Goal: Task Accomplishment & Management: Use online tool/utility

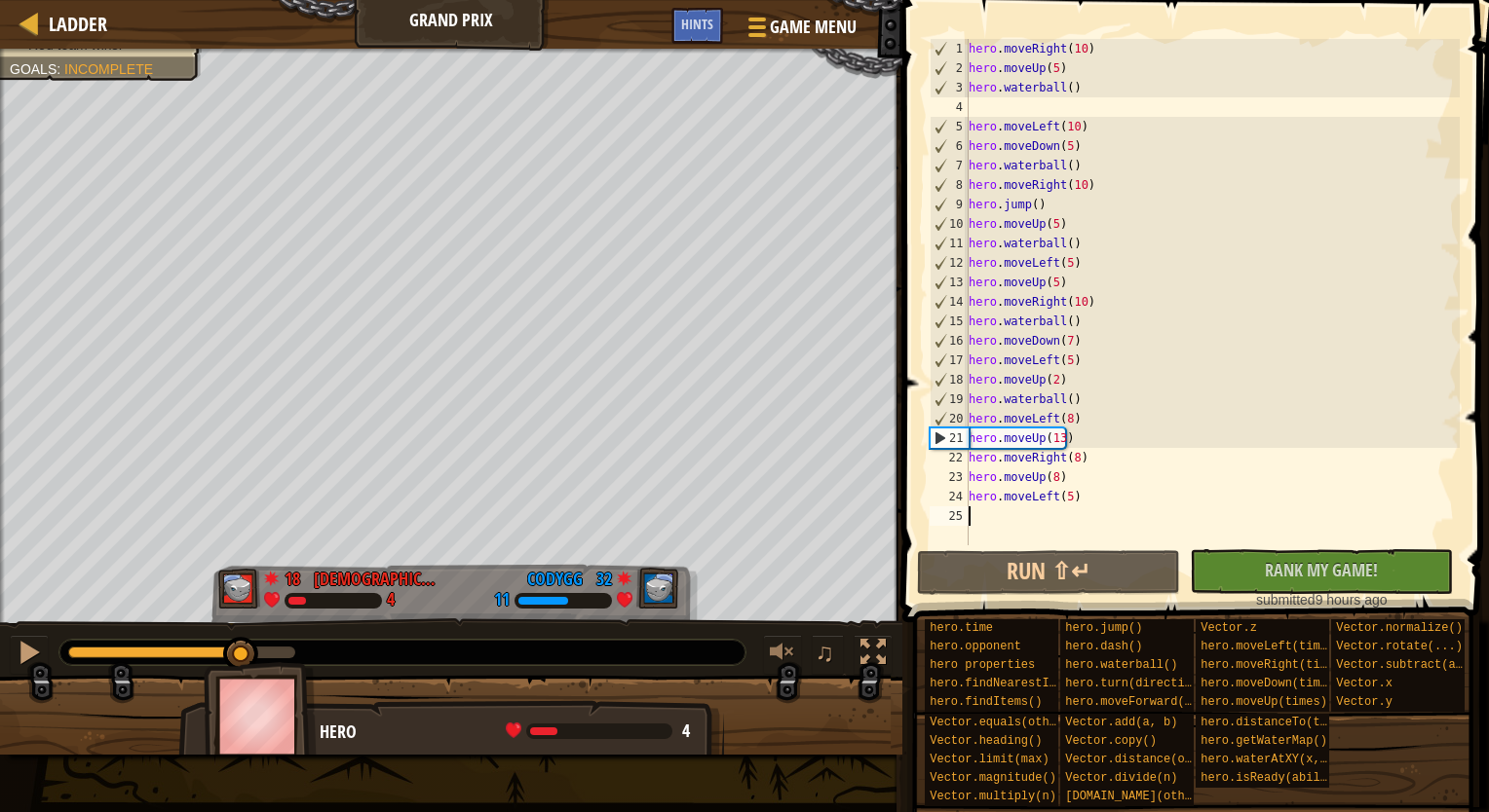
drag, startPoint x: 292, startPoint y: 646, endPoint x: 242, endPoint y: 635, distance: 51.2
click at [242, 635] on div "♫" at bounding box center [450, 647] width 902 height 58
click at [1061, 437] on div "hero . moveRight ( 10 ) hero . moveUp ( 5 ) hero . waterball ( ) hero . moveLef…" at bounding box center [1212, 312] width 495 height 546
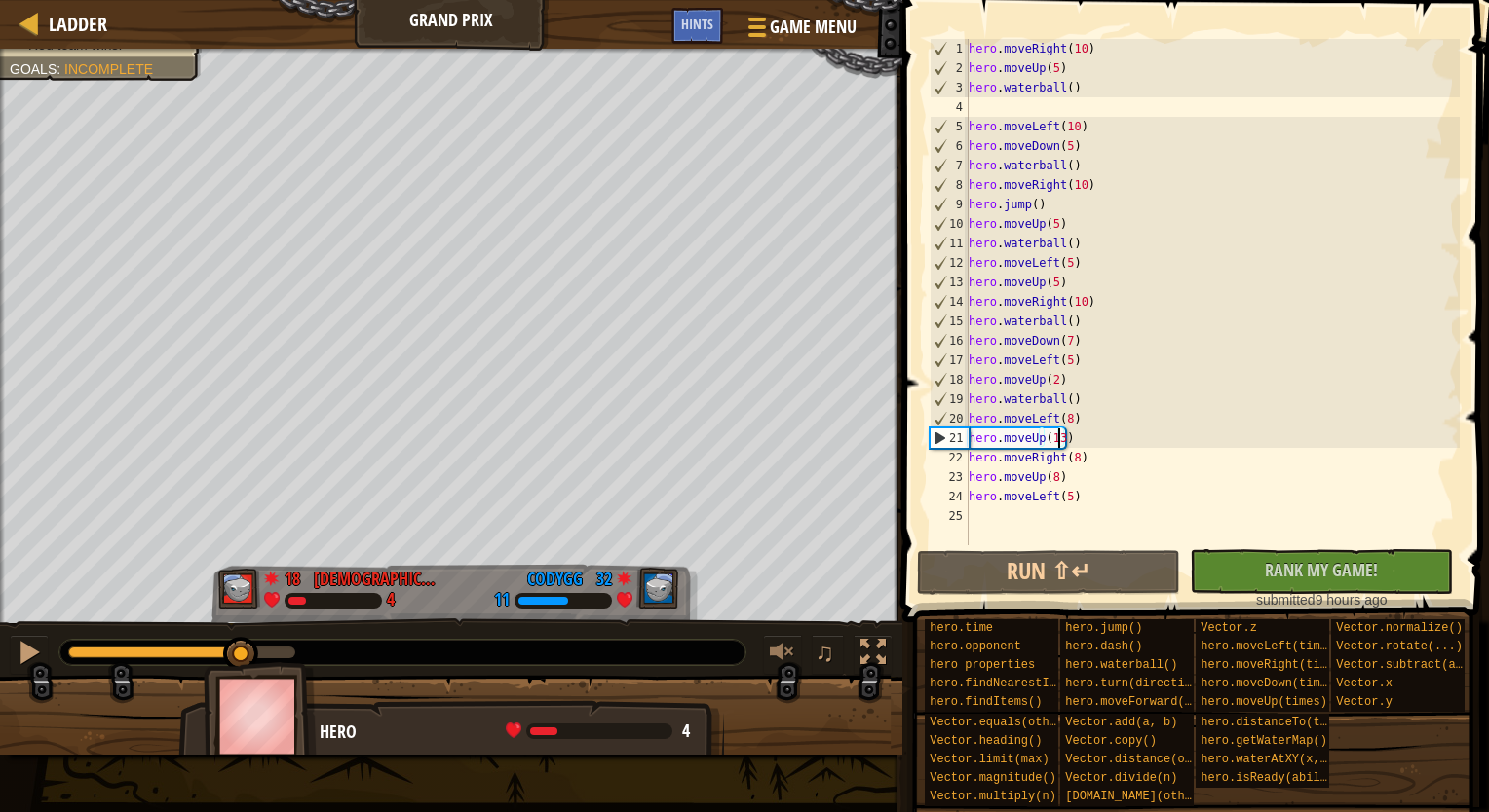
click at [1061, 437] on div "hero . moveRight ( 10 ) hero . moveUp ( 5 ) hero . waterball ( ) hero . moveLef…" at bounding box center [1212, 312] width 495 height 546
drag, startPoint x: 1063, startPoint y: 438, endPoint x: 1071, endPoint y: 419, distance: 20.6
click at [1071, 419] on div "hero . moveRight ( 10 ) hero . moveUp ( 5 ) hero . waterball ( ) hero . moveLef…" at bounding box center [1212, 312] width 495 height 546
click at [1064, 438] on div "hero . moveRight ( 10 ) hero . moveUp ( 5 ) hero . waterball ( ) hero . moveLef…" at bounding box center [1212, 312] width 495 height 546
type textarea "hero.moveUp(13)"
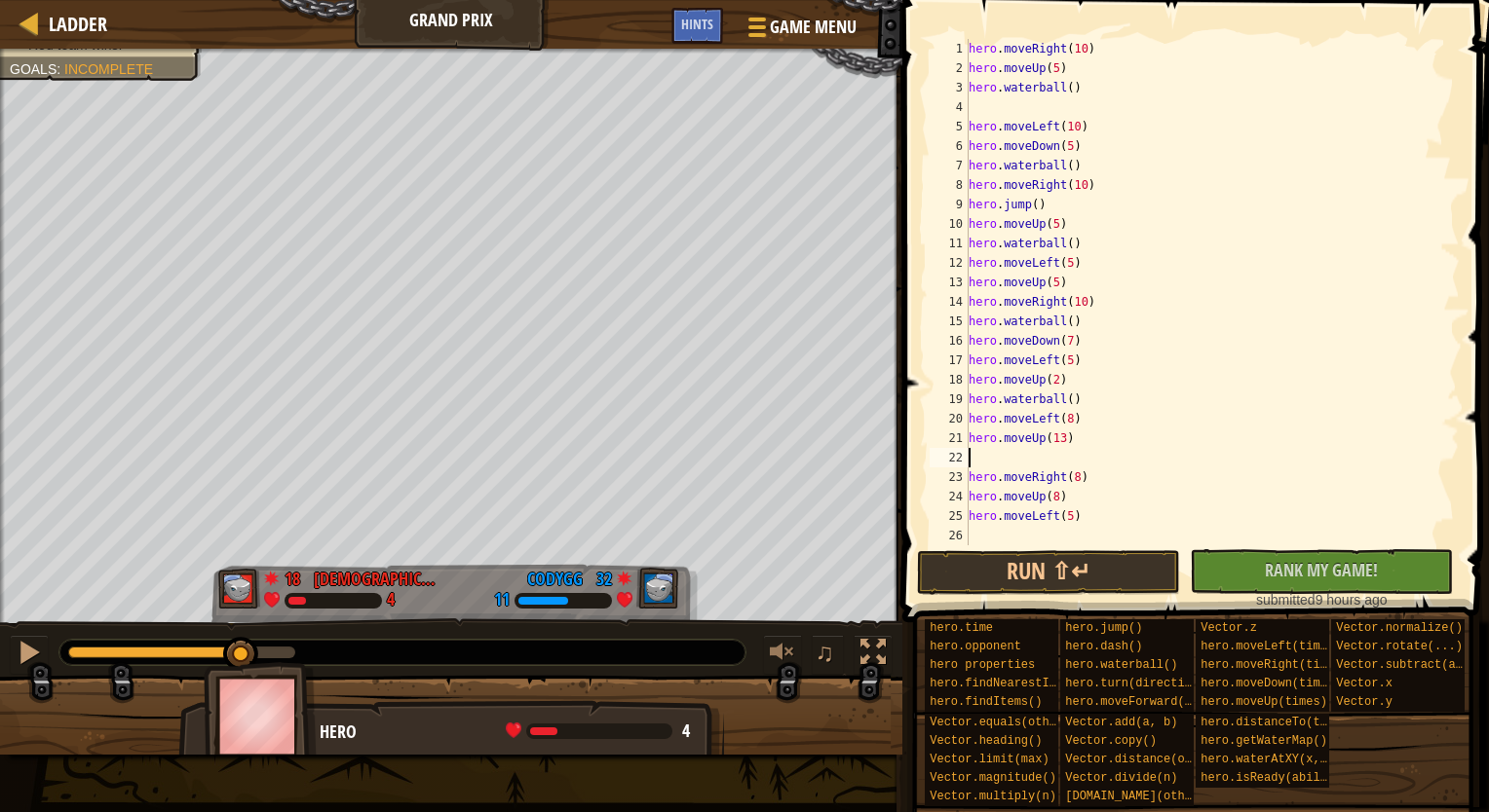
scroll to position [9, 0]
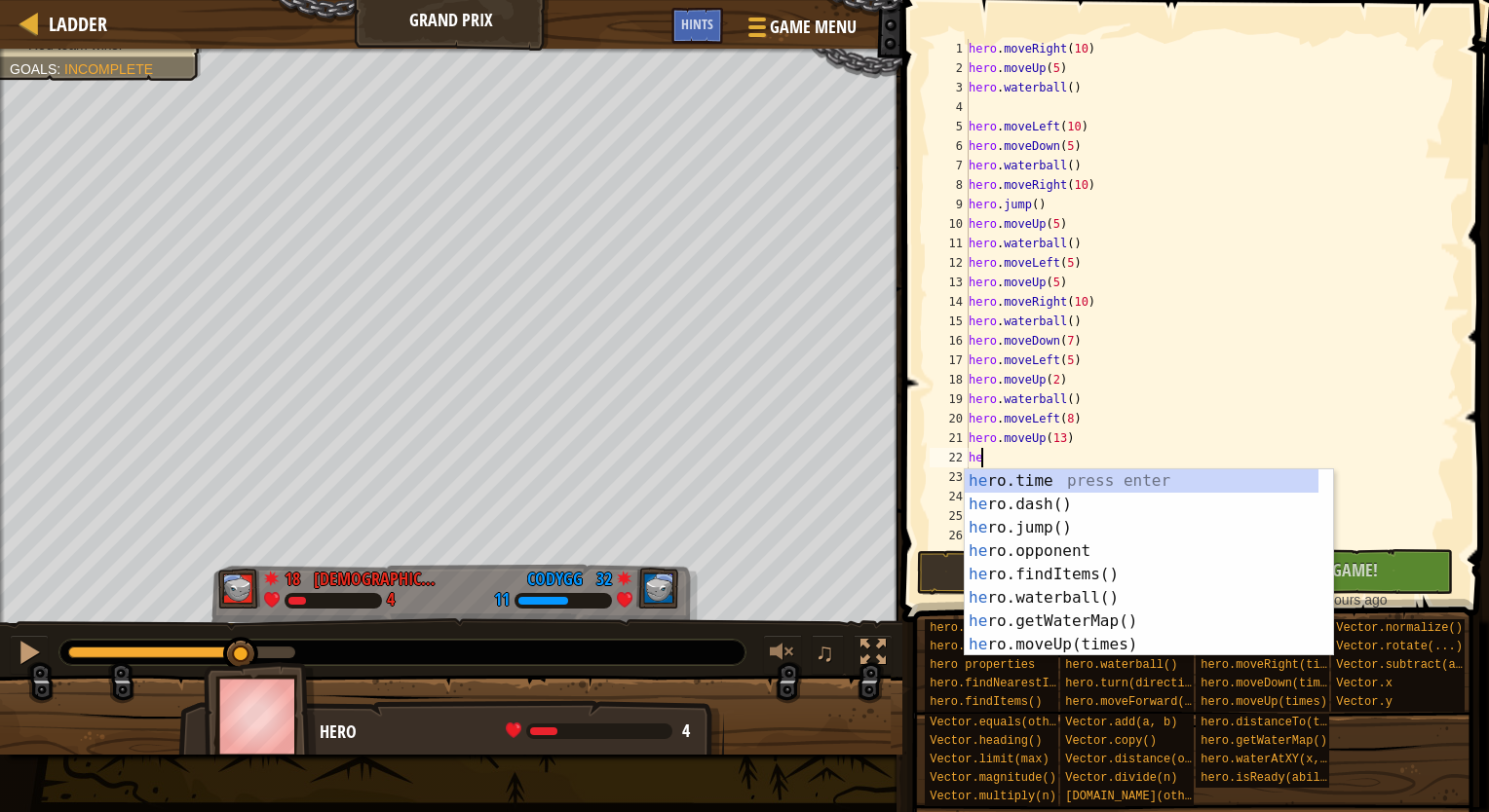
type textarea "her"
click at [1104, 594] on div "her o.time press enter her o.dash() press enter her o.jump() press enter her o.…" at bounding box center [1142, 586] width 354 height 234
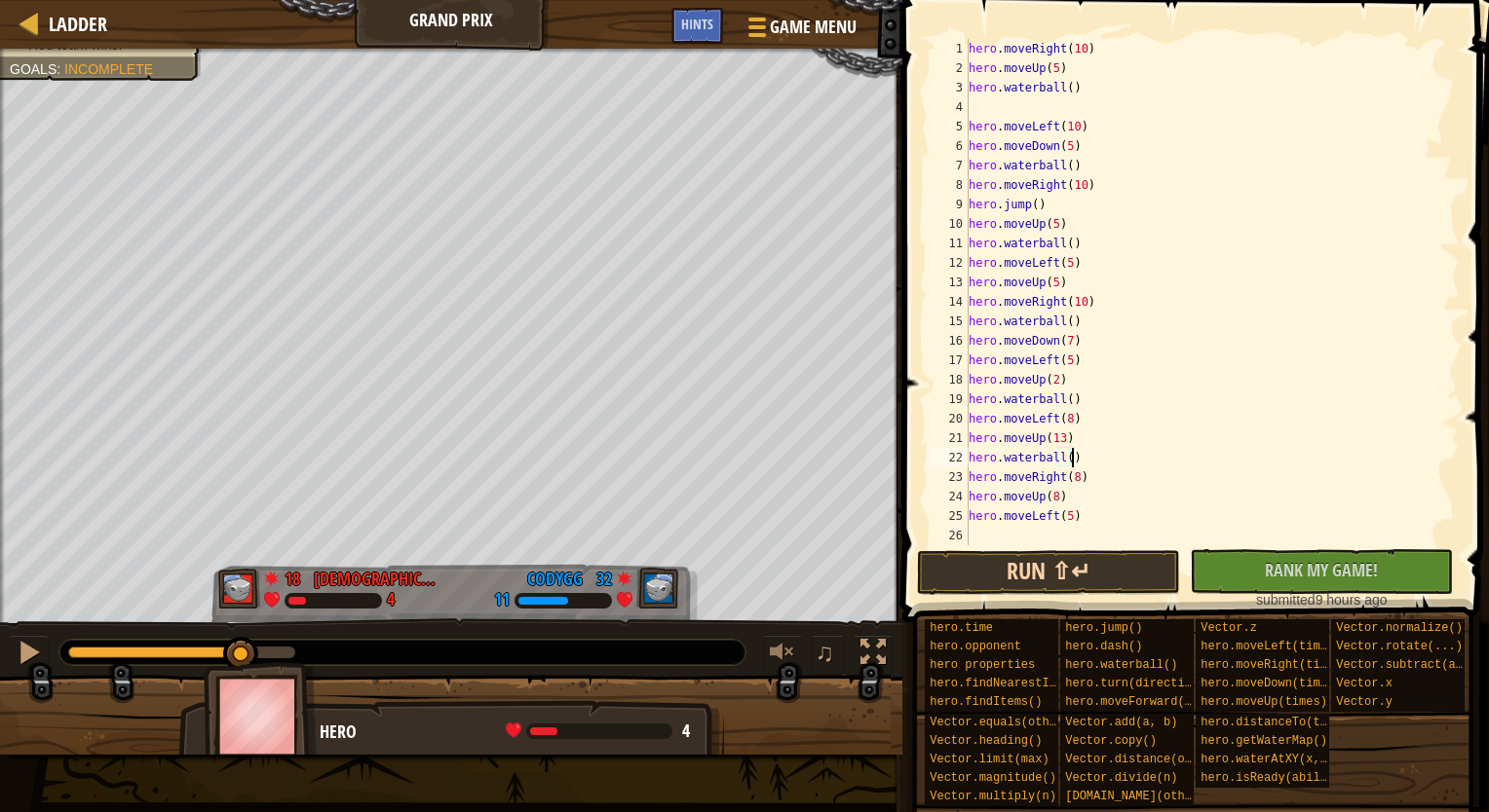
type textarea "hero.waterball()"
click at [990, 573] on button "Run ⇧↵" at bounding box center [1047, 573] width 263 height 45
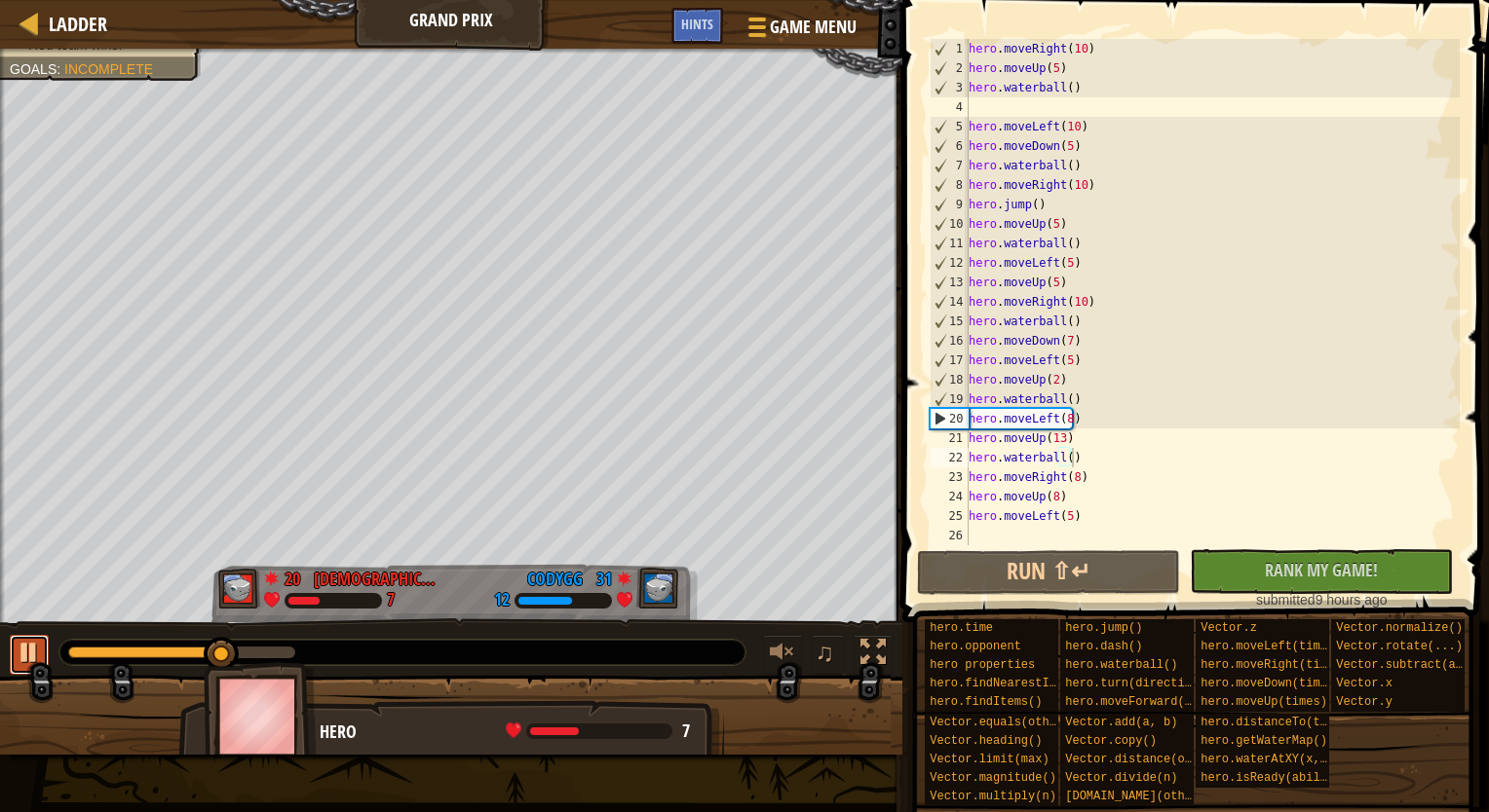
click at [35, 655] on div at bounding box center [30, 653] width 26 height 26
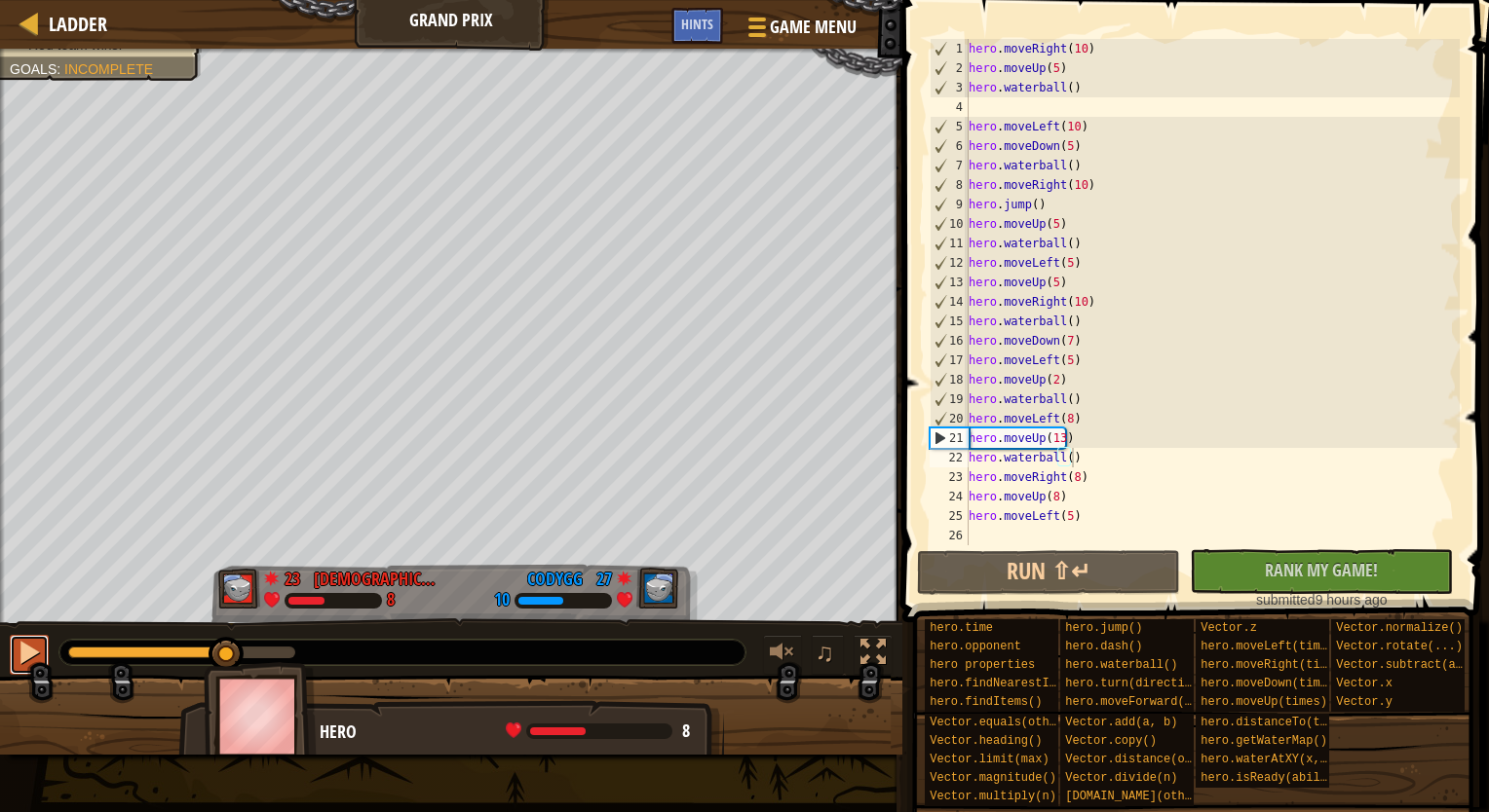
click at [35, 655] on div at bounding box center [30, 653] width 26 height 26
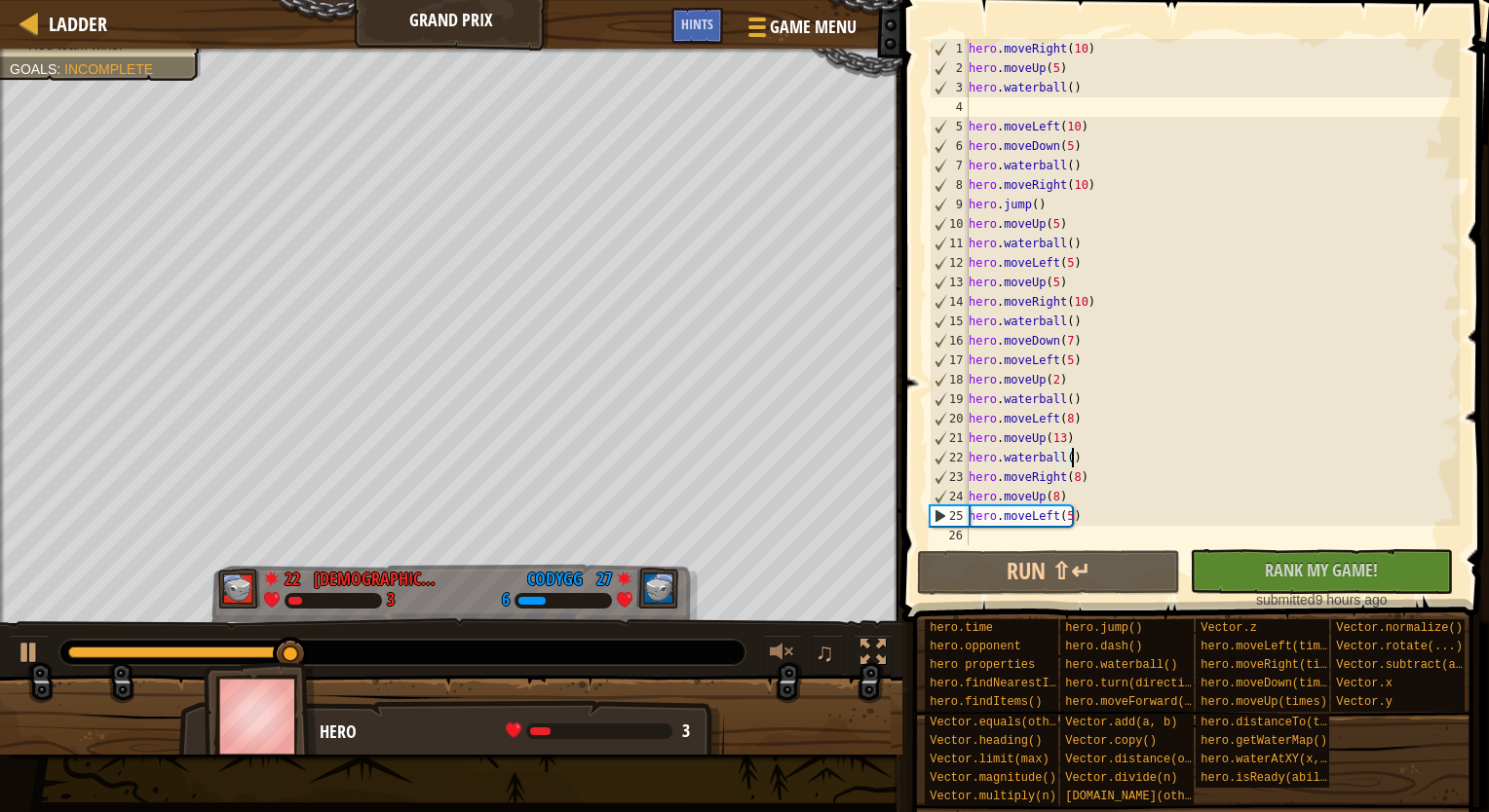
click at [998, 532] on div "hero . moveRight ( 10 ) hero . moveUp ( 5 ) hero . waterball ( ) hero . moveLef…" at bounding box center [1212, 312] width 495 height 546
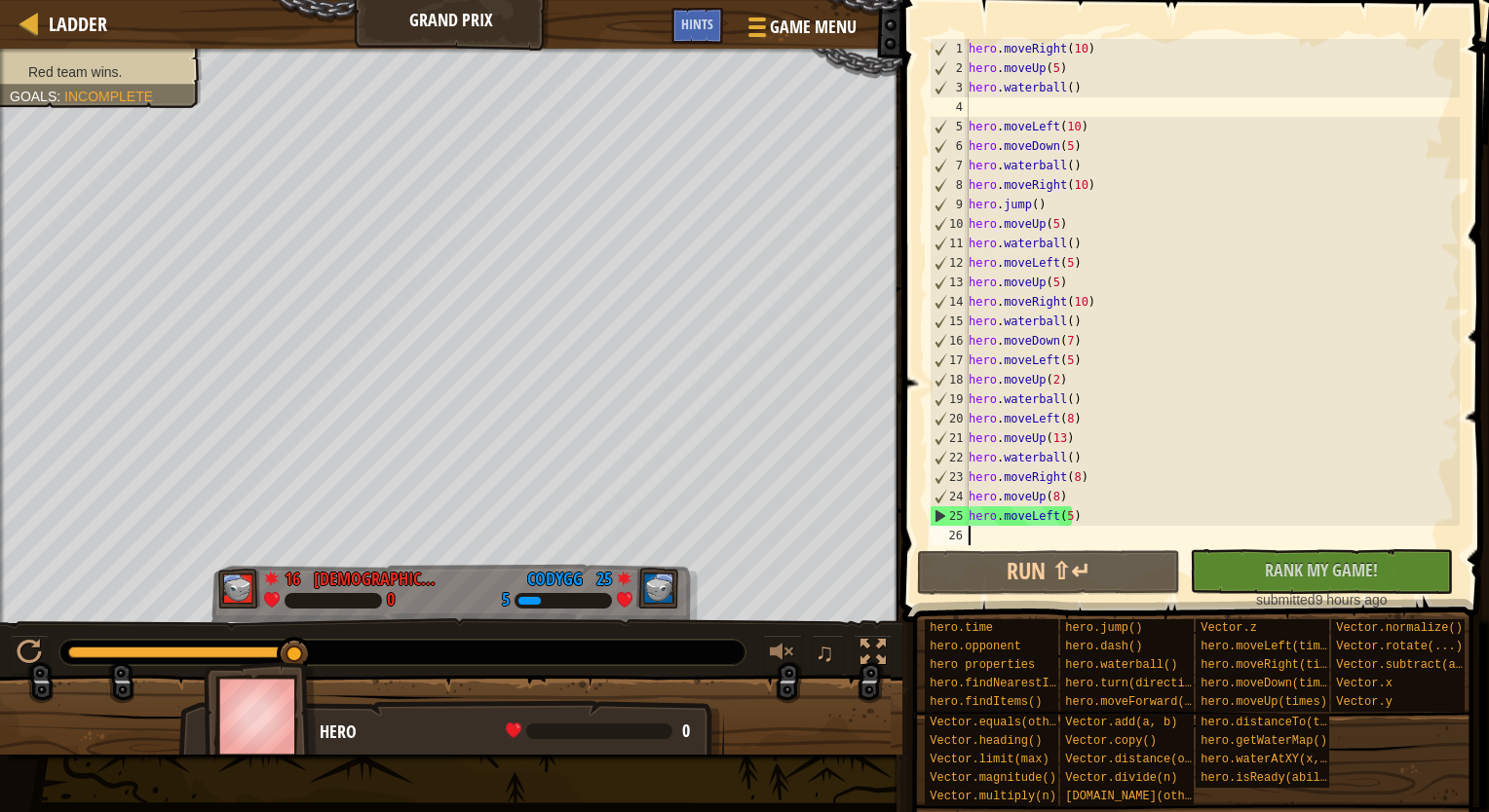
click at [998, 532] on div "hero . moveRight ( 10 ) hero . moveUp ( 5 ) hero . waterball ( ) hero . moveLef…" at bounding box center [1212, 312] width 495 height 546
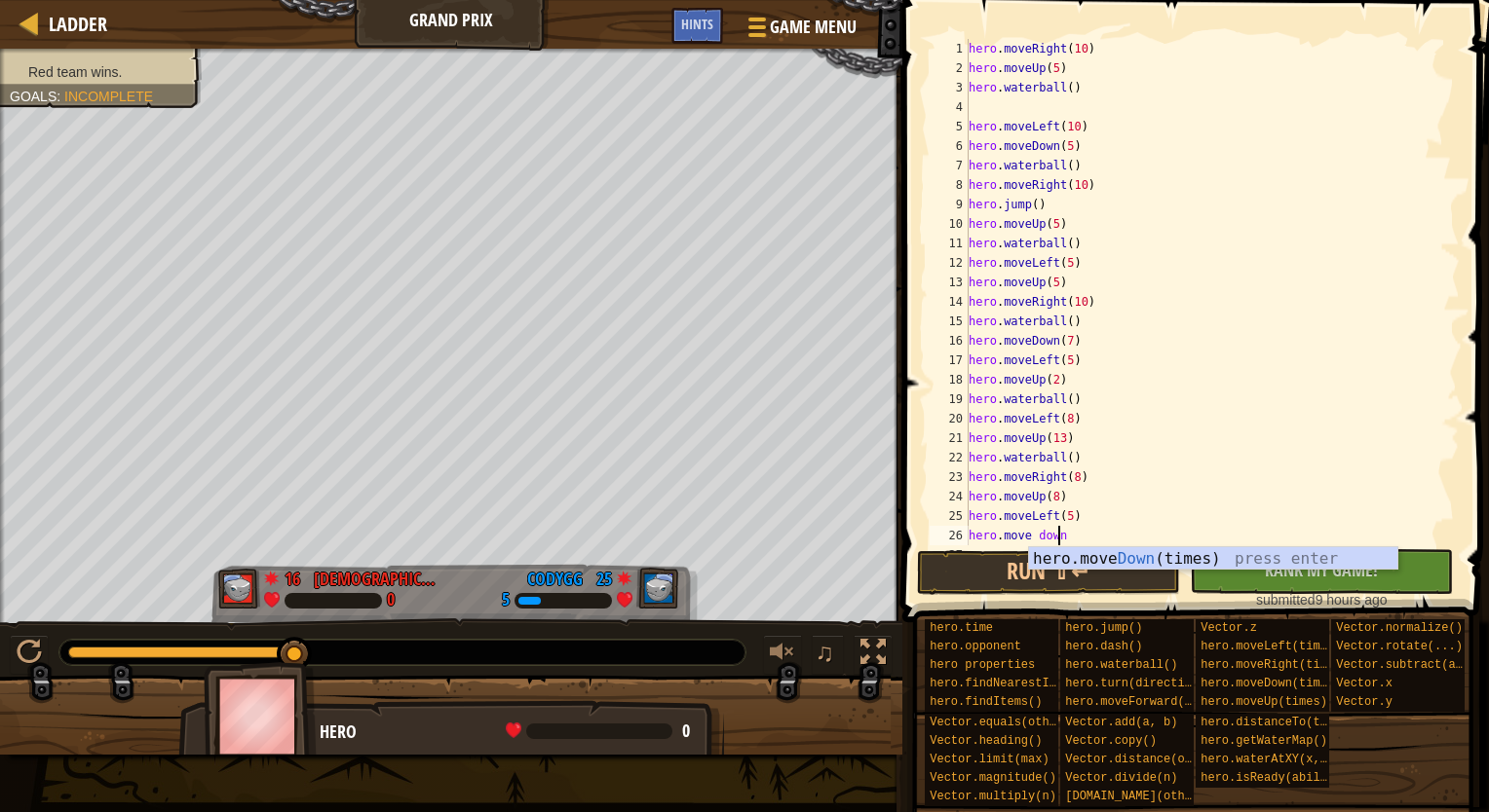
scroll to position [9, 6]
click at [1056, 548] on div "hero.move Down (times) press enter" at bounding box center [1213, 582] width 368 height 70
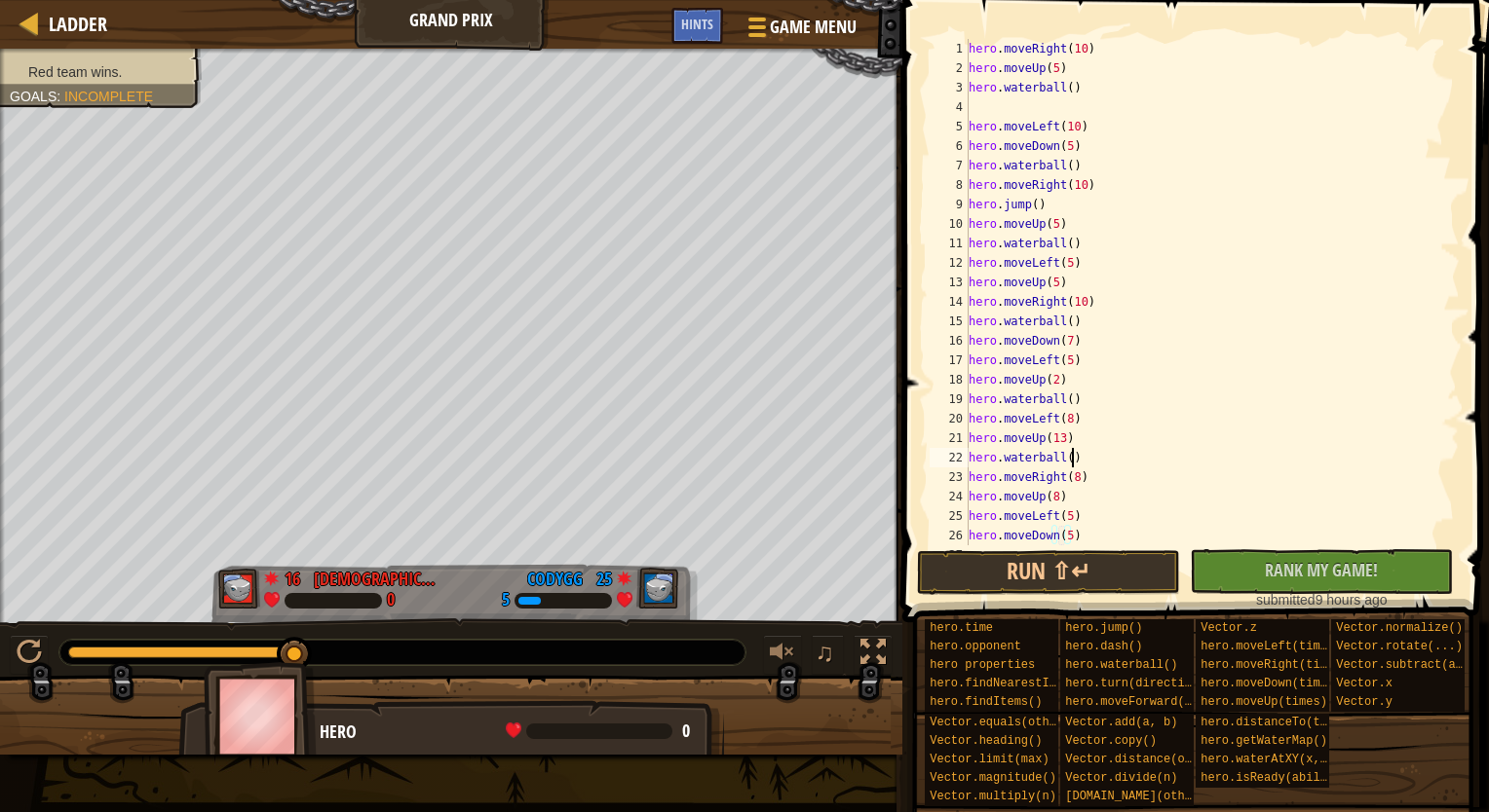
click at [1076, 458] on div "hero . moveRight ( 10 ) hero . moveUp ( 5 ) hero . waterball ( ) hero . moveLef…" at bounding box center [1205, 312] width 480 height 546
click at [1060, 536] on div "hero . moveRight ( 10 ) hero . moveUp ( 5 ) hero . waterball ( ) hero . moveLef…" at bounding box center [1205, 312] width 480 height 546
drag, startPoint x: 1061, startPoint y: 540, endPoint x: 1397, endPoint y: 74, distance: 574.5
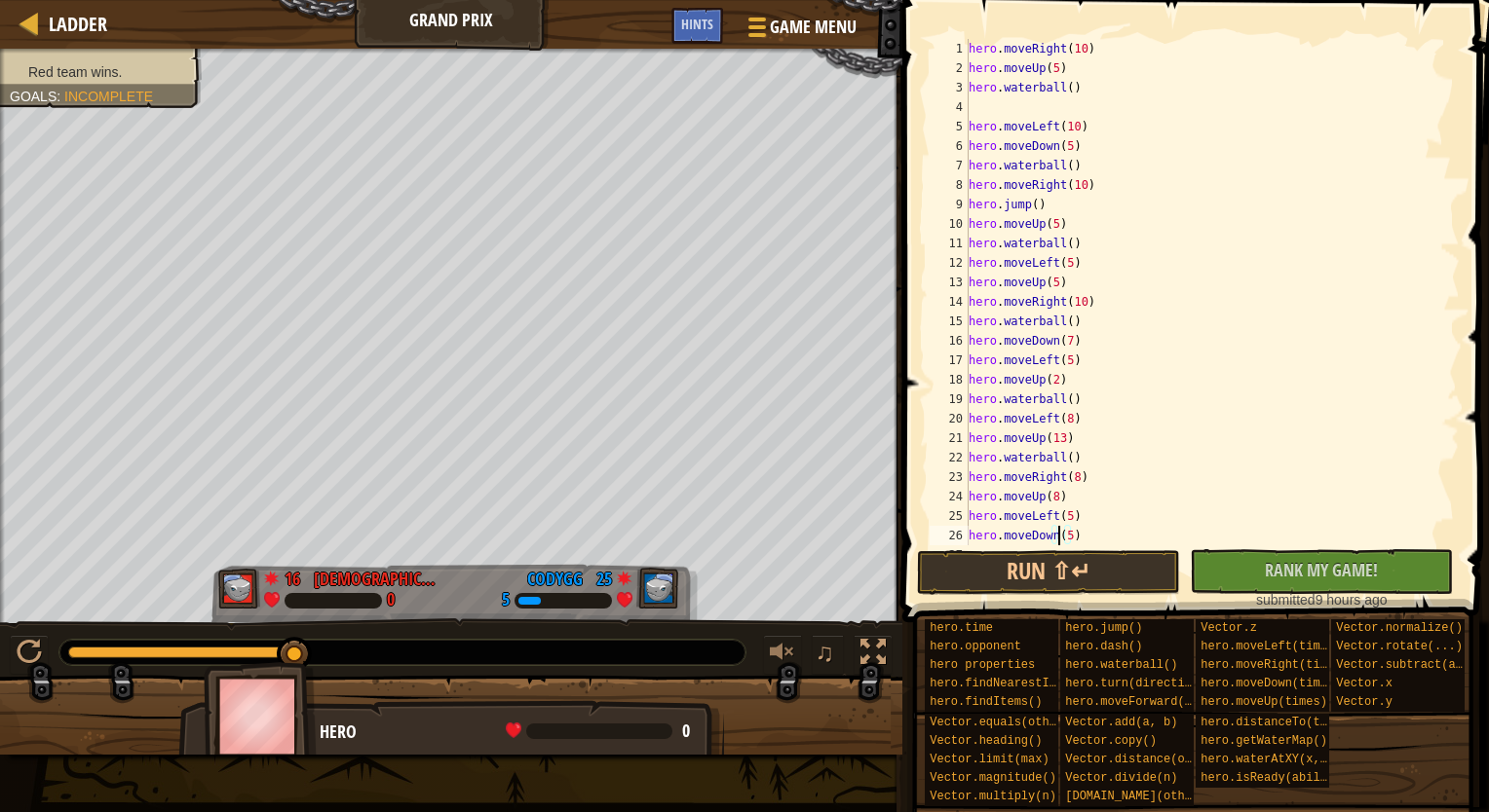
click at [1397, 74] on div "hero . moveRight ( 10 ) hero . moveUp ( 5 ) hero . waterball ( ) hero . moveLef…" at bounding box center [1205, 312] width 480 height 546
type textarea "hero.moveUp(5)"
click at [1052, 87] on div "hero . moveUp ( 5 ) hero . waterball ( ) hero . moveLeft ( 10 ) hero . moveDown…" at bounding box center [1205, 312] width 480 height 546
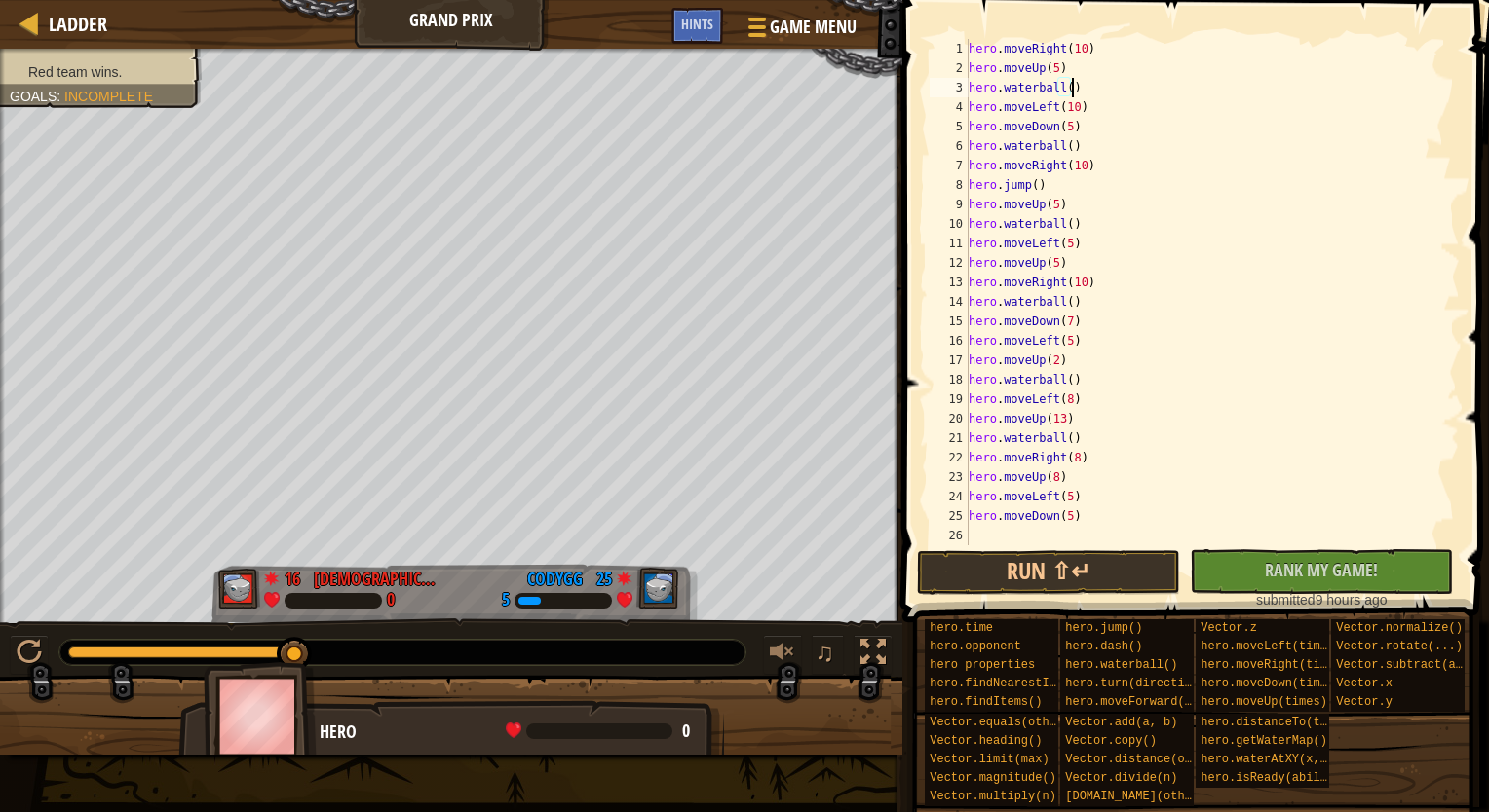
click at [1074, 439] on div "hero . moveRight ( 10 ) hero . moveUp ( 5 ) hero . waterball ( ) hero . moveLef…" at bounding box center [1212, 312] width 495 height 546
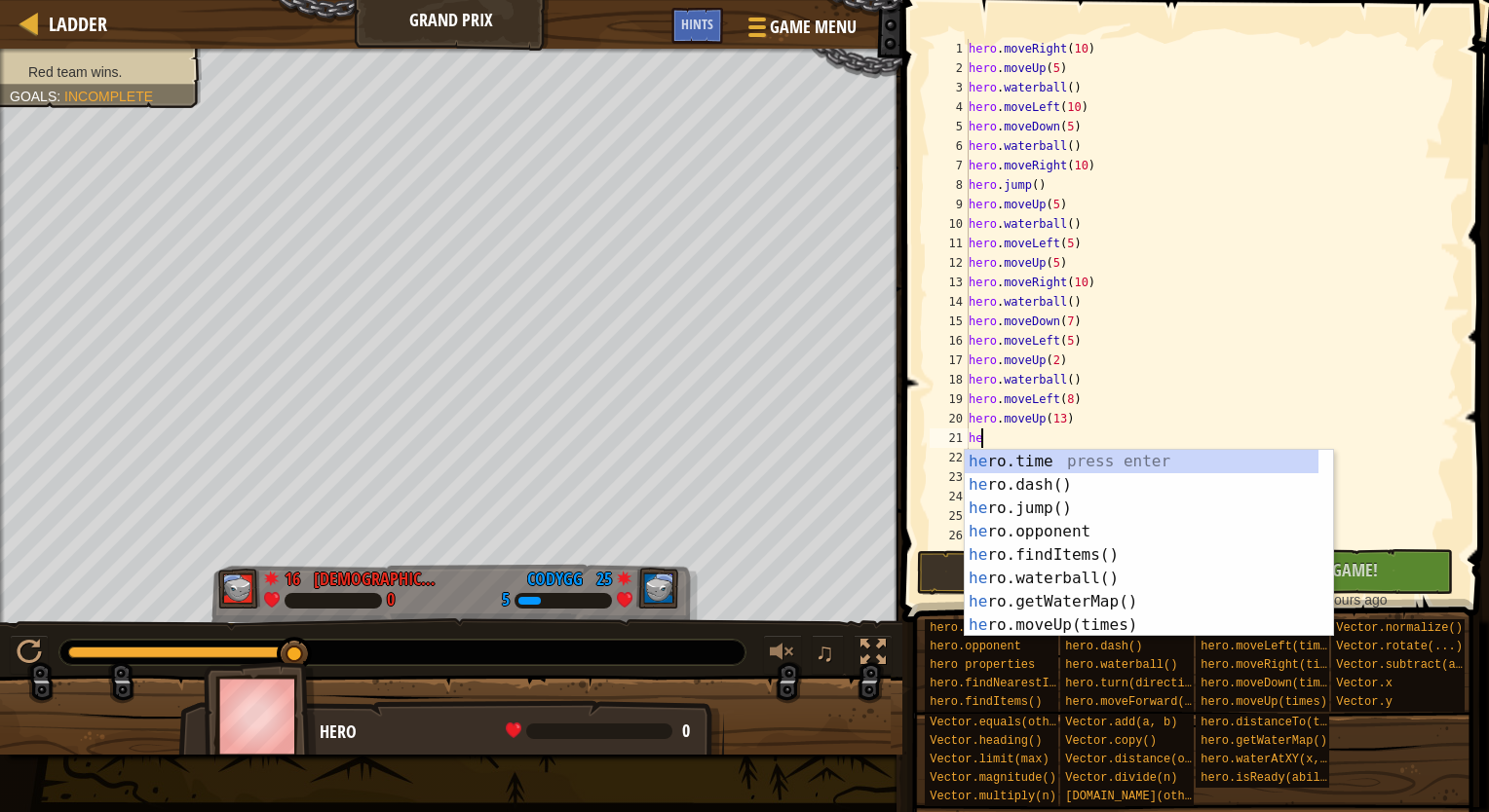
type textarea "h"
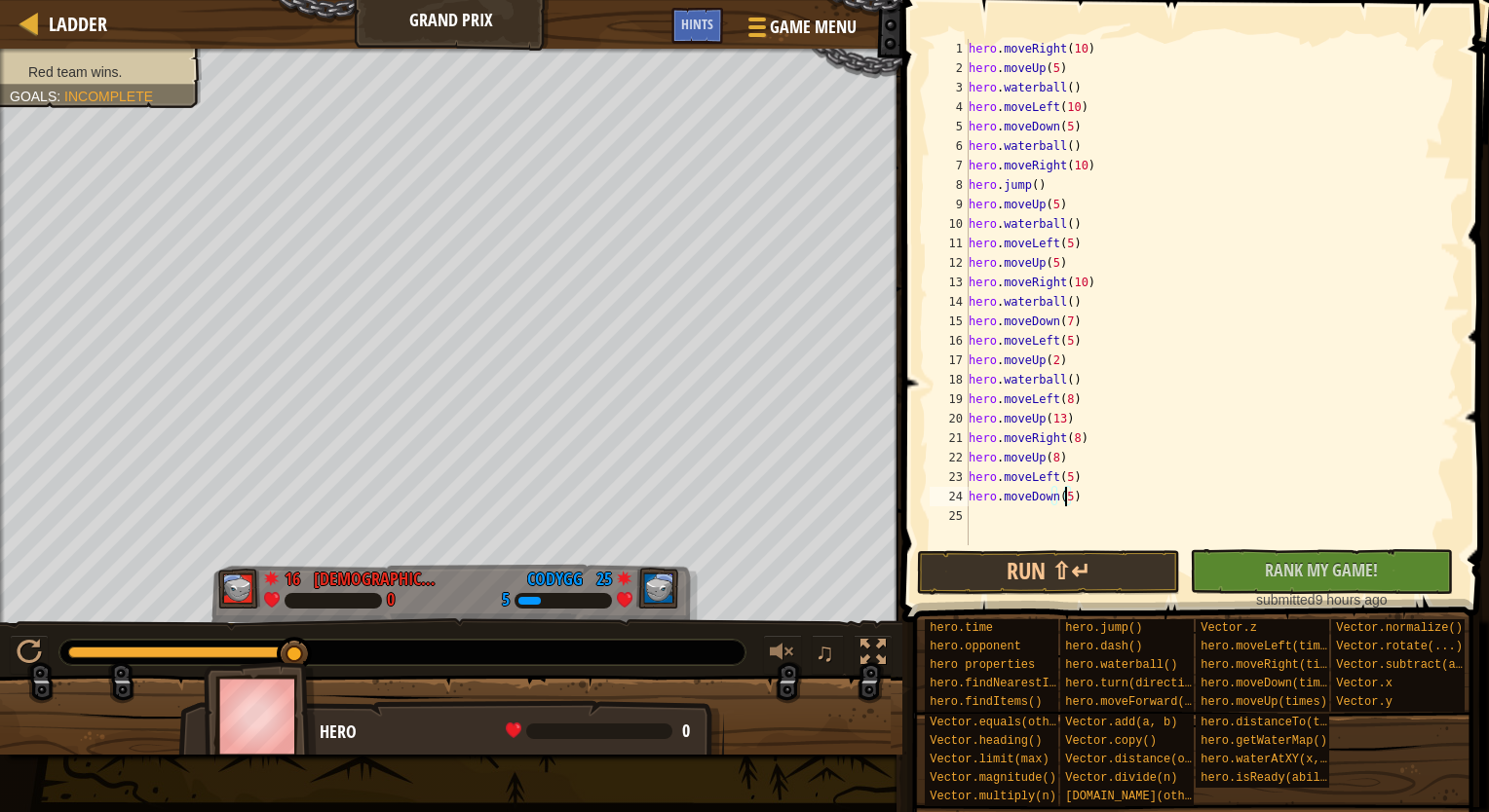
click at [1068, 498] on div "hero . moveRight ( 10 ) hero . moveUp ( 5 ) hero . waterball ( ) hero . moveLef…" at bounding box center [1212, 312] width 495 height 546
type textarea "hero.moveDown(8)"
click at [1029, 510] on div "hero . moveRight ( 10 ) hero . moveUp ( 5 ) hero . waterball ( ) hero . moveLef…" at bounding box center [1212, 312] width 495 height 546
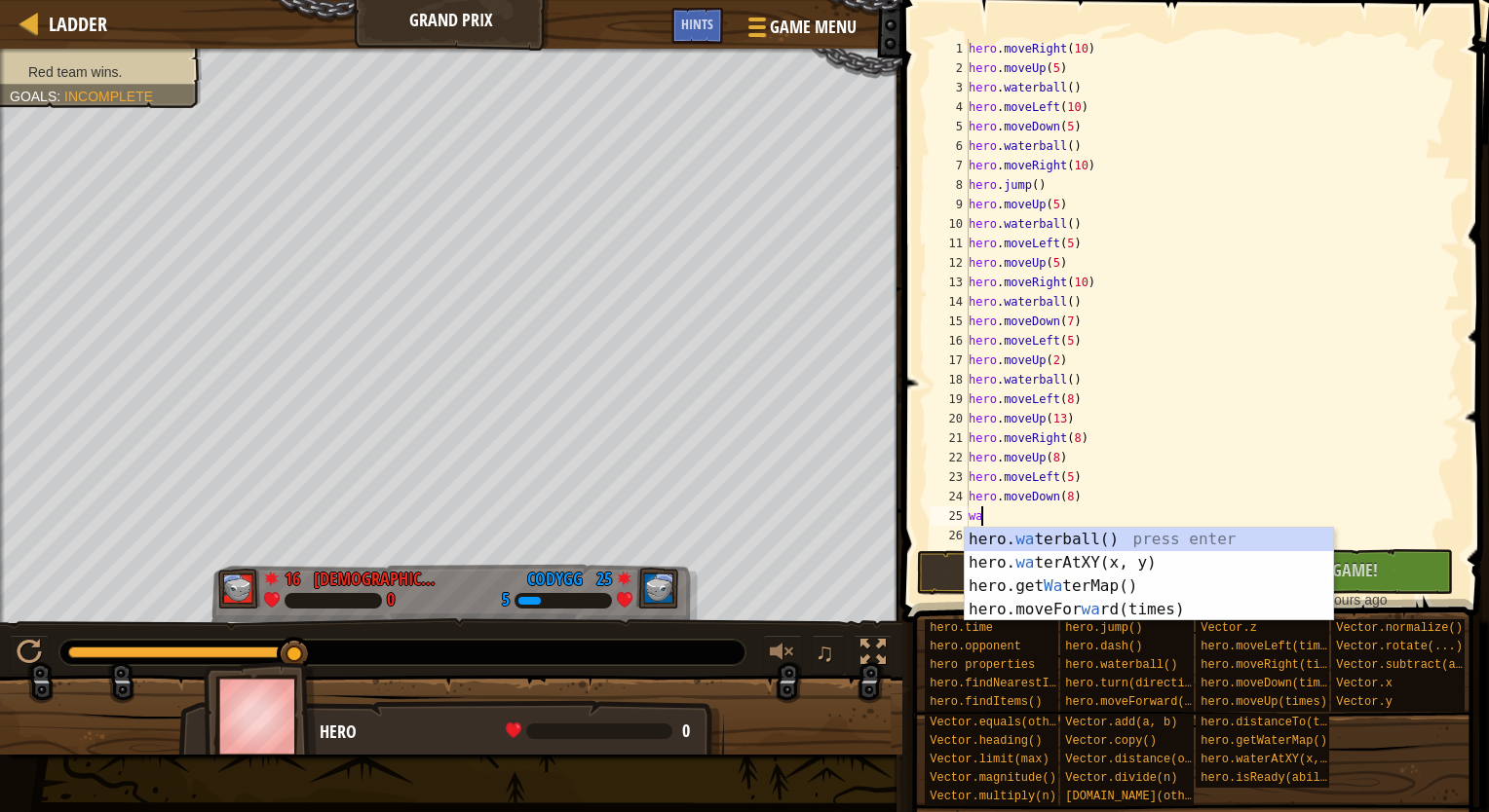
type textarea "wat"
click at [1026, 532] on div "hero. wat erball() press enter hero. wat erAtXY(x, y) press enter hero.get Wat …" at bounding box center [1149, 598] width 368 height 141
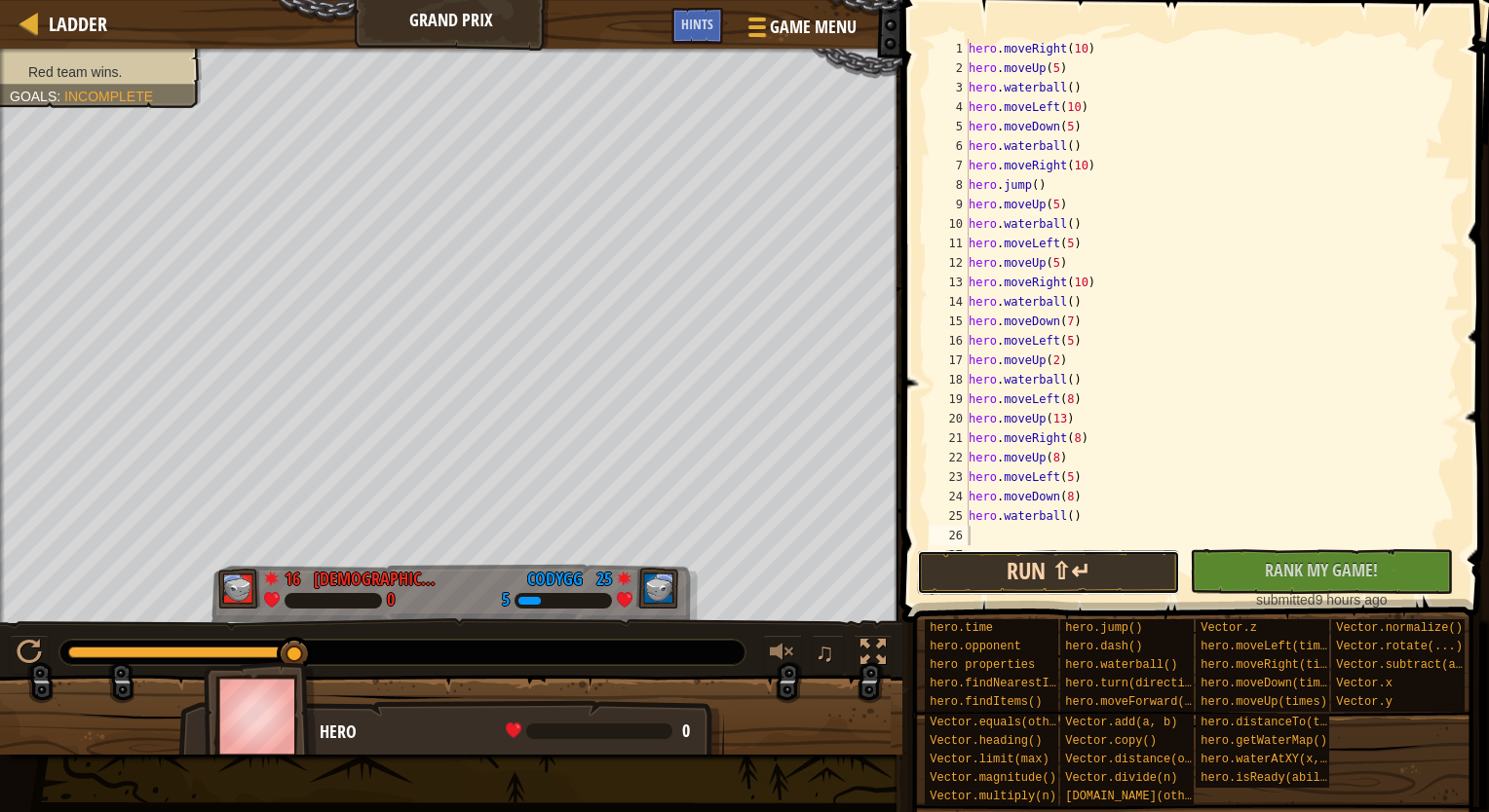
click at [1110, 567] on button "Run ⇧↵" at bounding box center [1047, 573] width 263 height 45
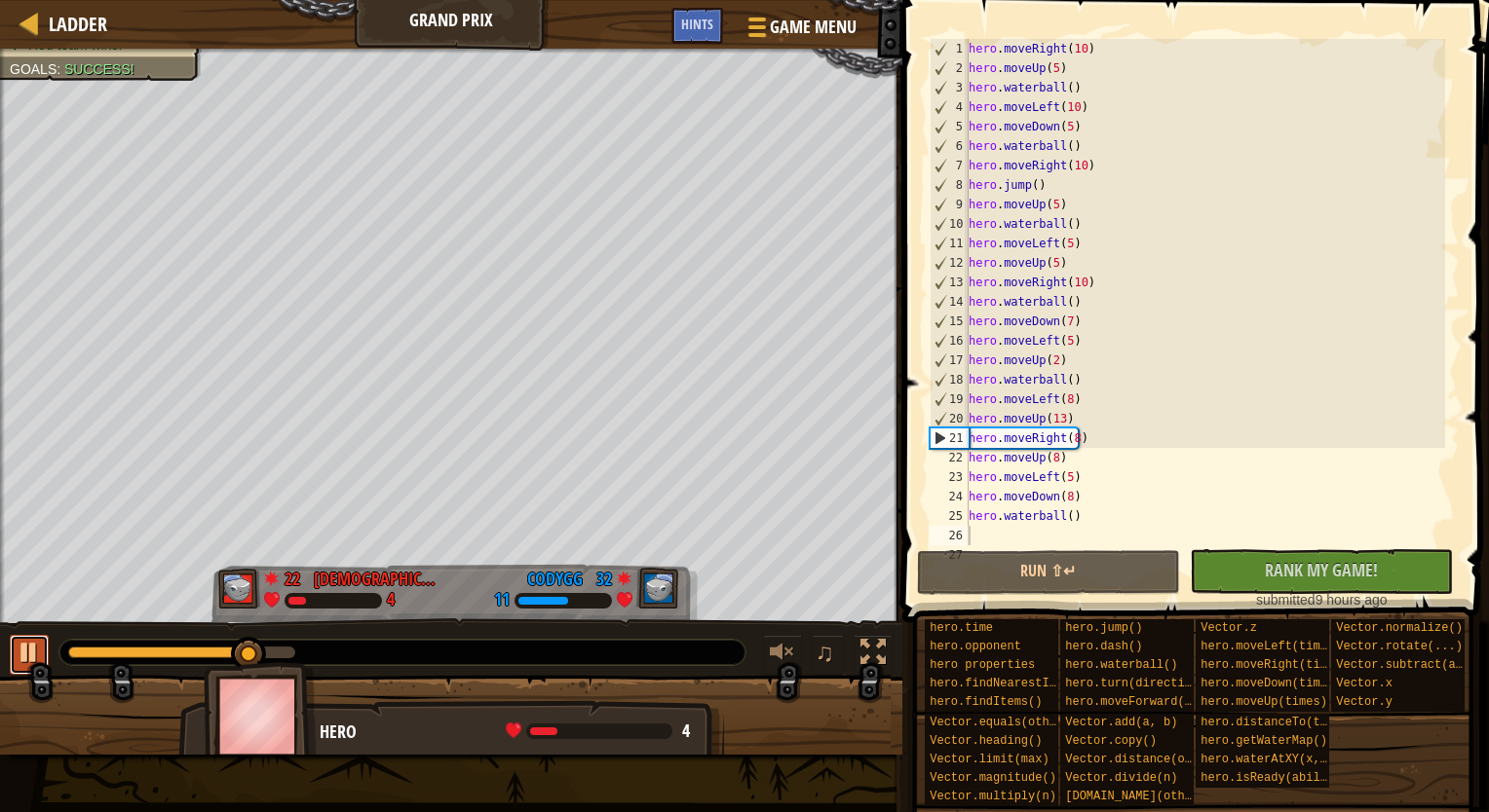
click at [28, 650] on div at bounding box center [30, 653] width 26 height 26
drag, startPoint x: 30, startPoint y: 652, endPoint x: 30, endPoint y: 667, distance: 15.0
click at [30, 666] on div at bounding box center [30, 653] width 26 height 26
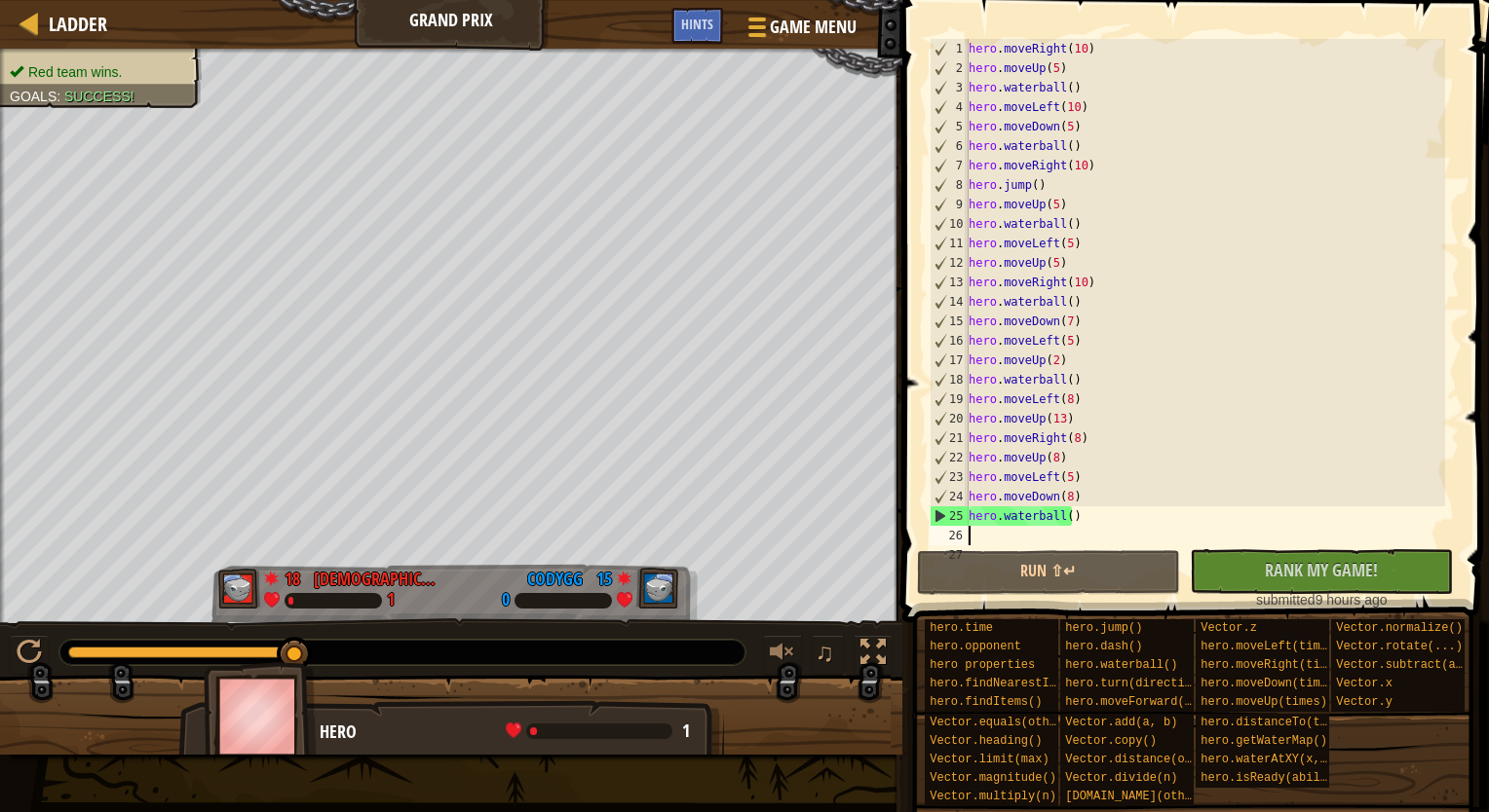
click at [1068, 476] on div "hero . moveRight ( 10 ) hero . moveUp ( 5 ) hero . waterball ( ) hero . moveLef…" at bounding box center [1205, 312] width 480 height 546
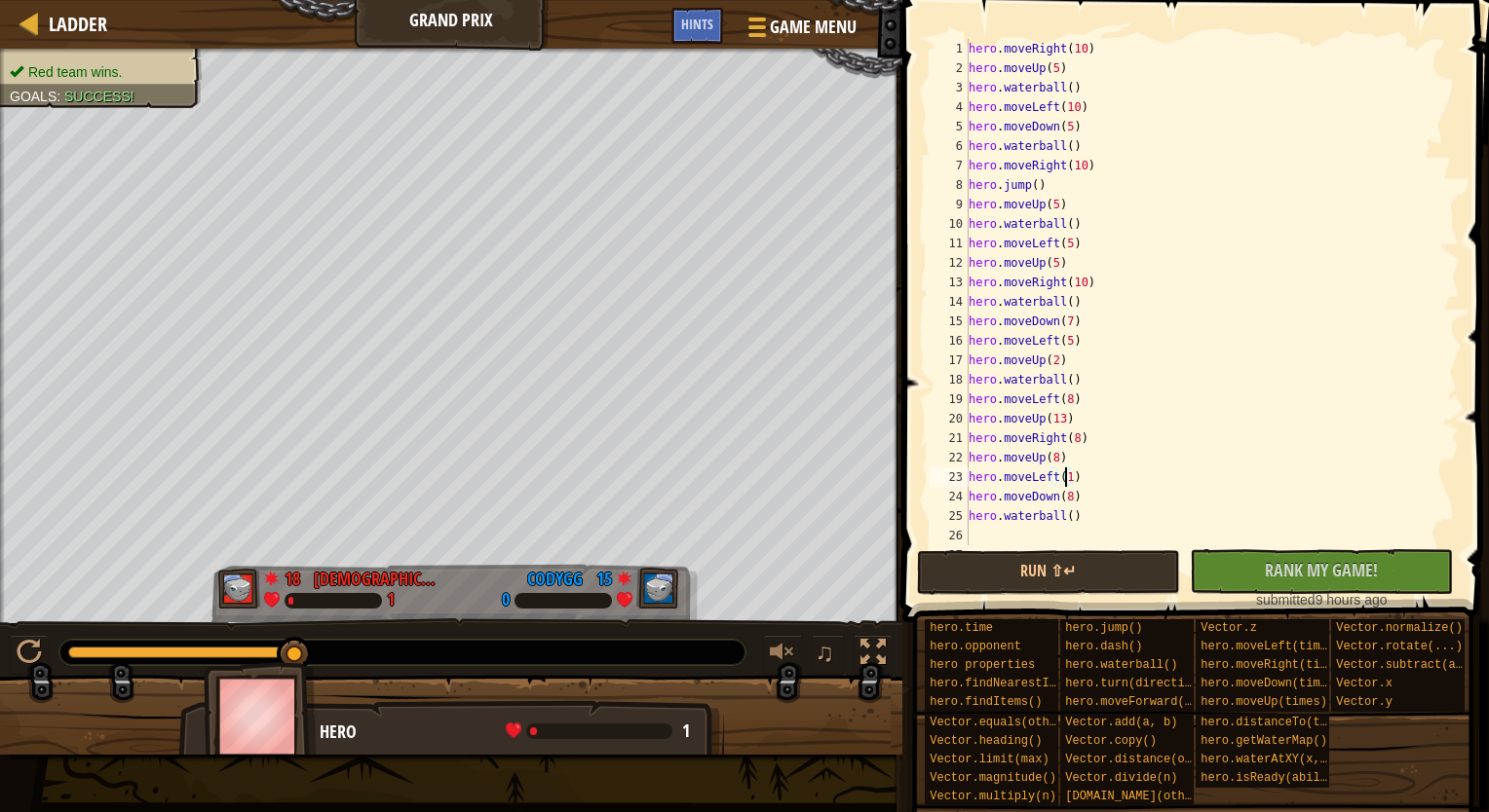
scroll to position [9, 8]
click at [1065, 498] on div "hero . moveRight ( 10 ) hero . moveUp ( 5 ) hero . waterball ( ) hero . moveLef…" at bounding box center [1205, 312] width 480 height 546
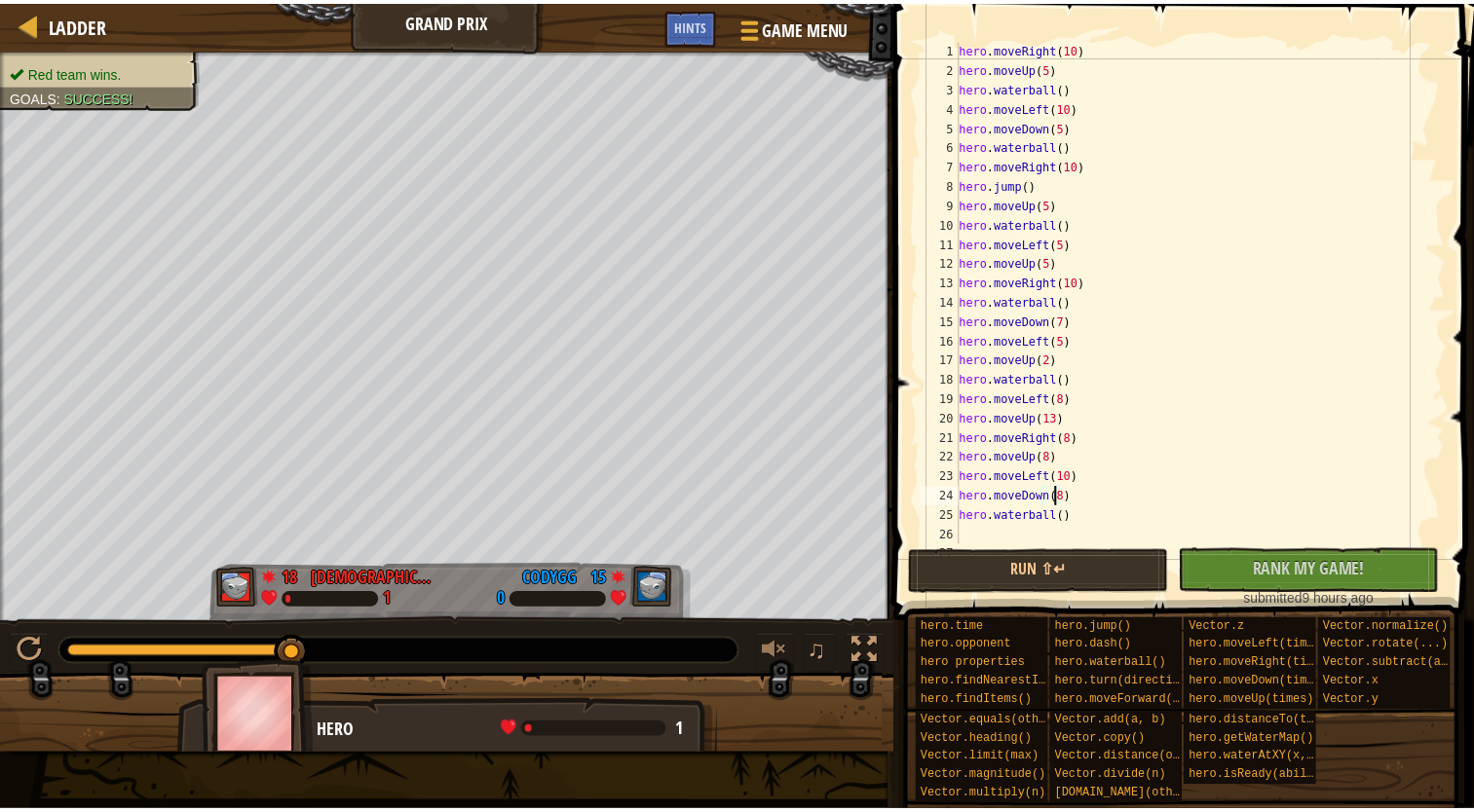
scroll to position [9, 7]
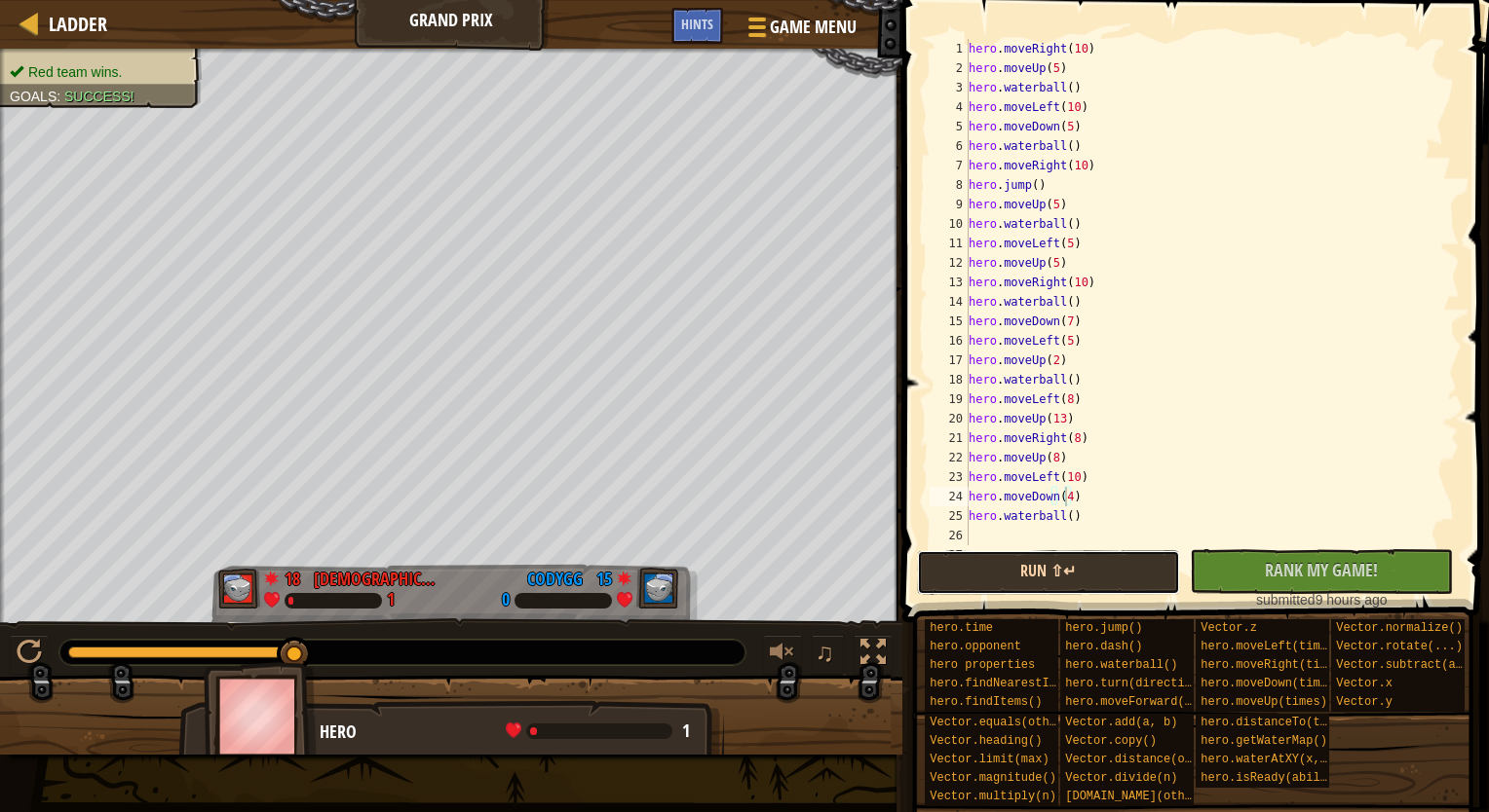
click at [1089, 568] on button "Run ⇧↵" at bounding box center [1047, 573] width 263 height 45
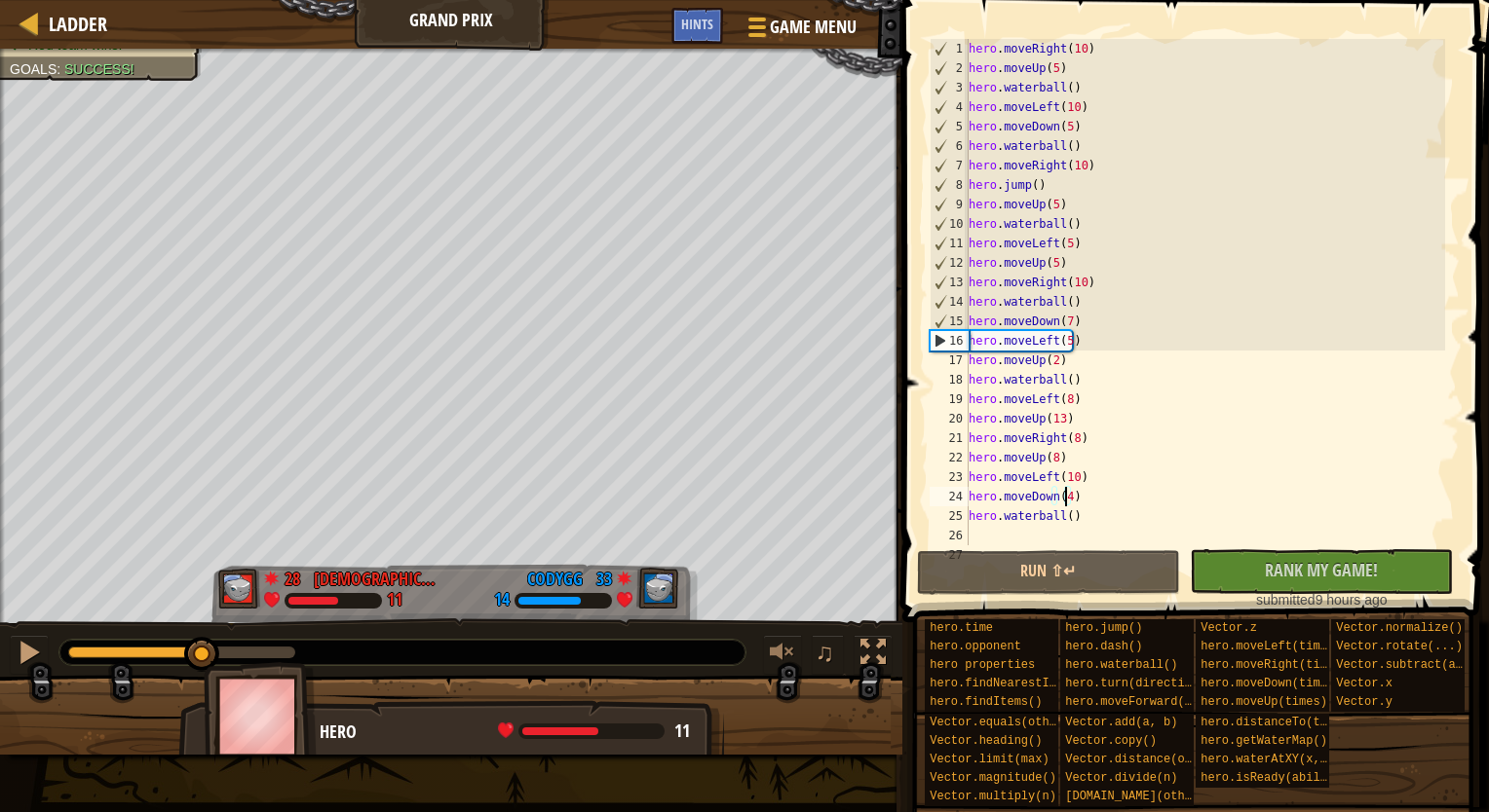
click at [203, 647] on div at bounding box center [181, 653] width 227 height 12
click at [12, 654] on button at bounding box center [30, 655] width 39 height 40
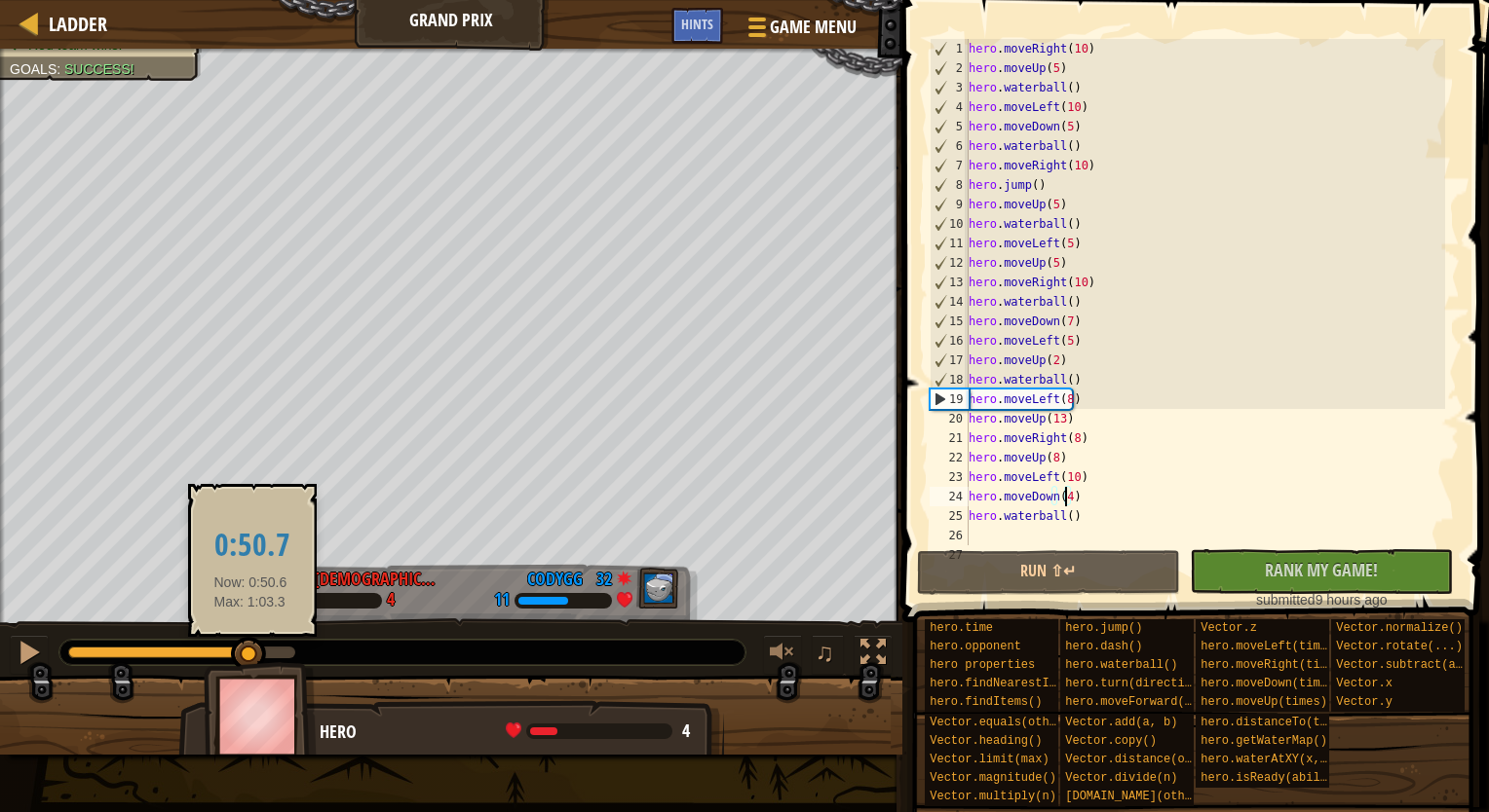
click at [251, 653] on div at bounding box center [181, 653] width 227 height 12
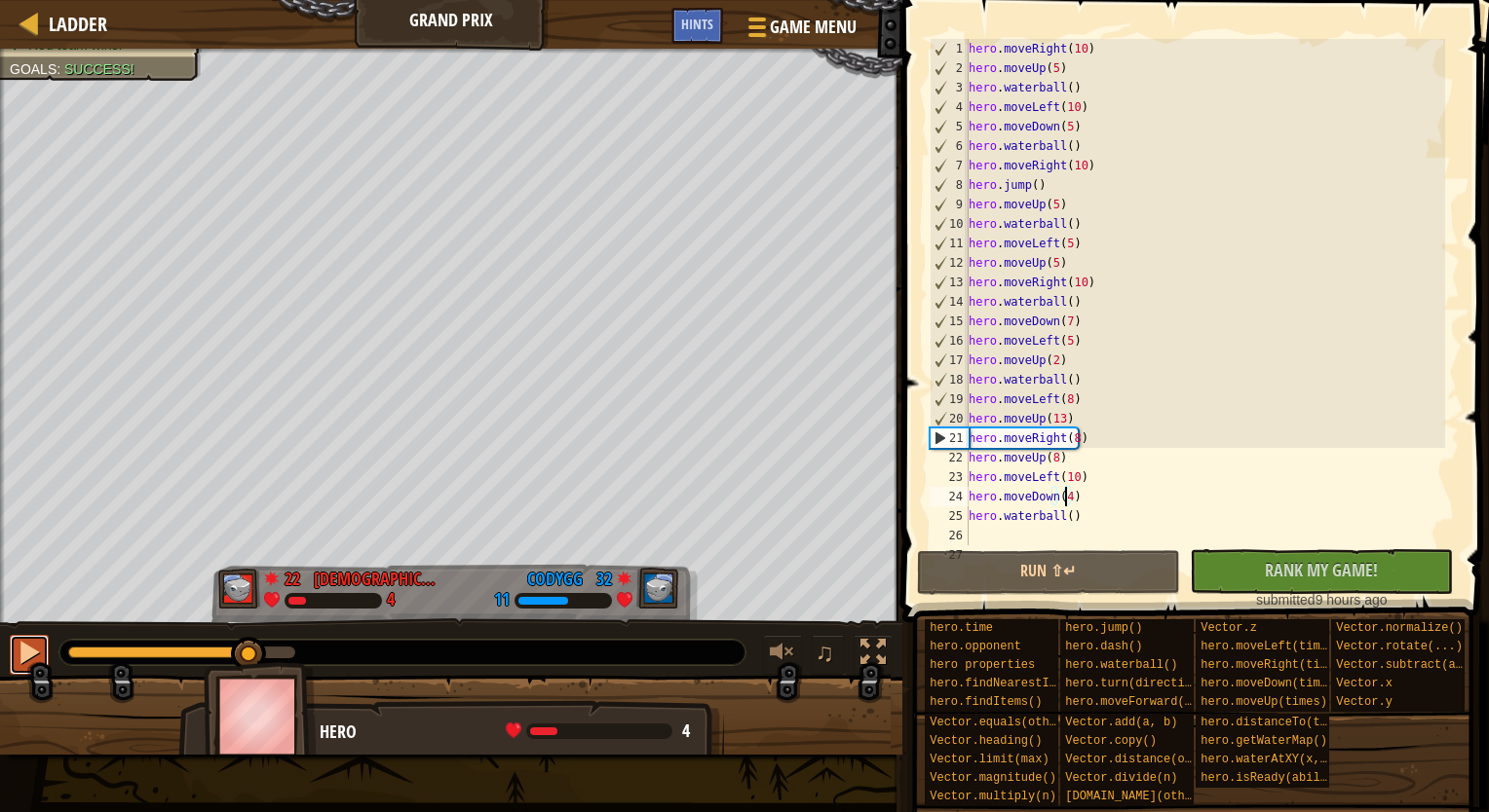
click at [26, 645] on div at bounding box center [30, 653] width 26 height 26
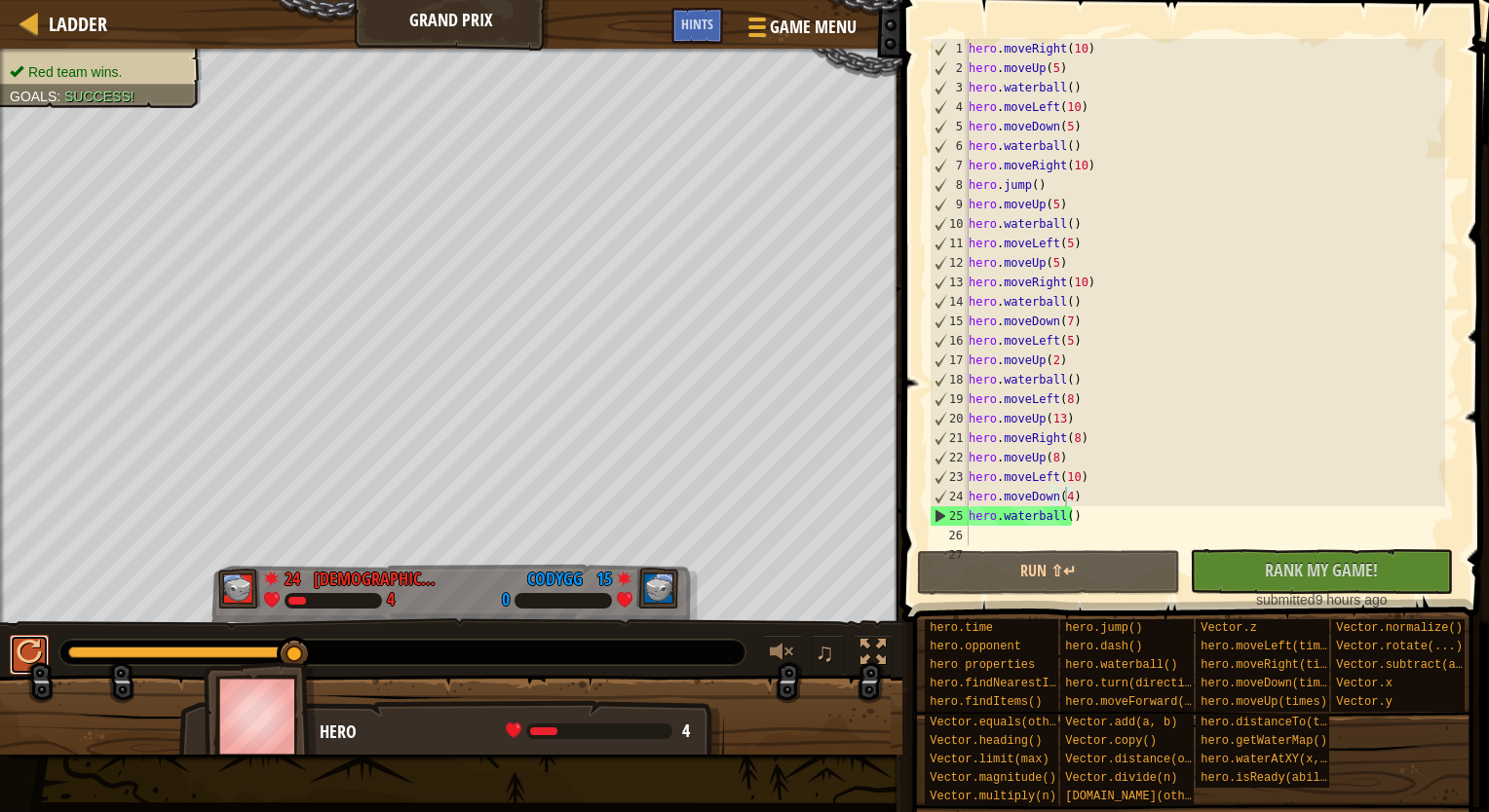
click at [24, 653] on div at bounding box center [30, 653] width 26 height 26
click at [1024, 566] on button "Run ⇧↵" at bounding box center [1047, 573] width 263 height 45
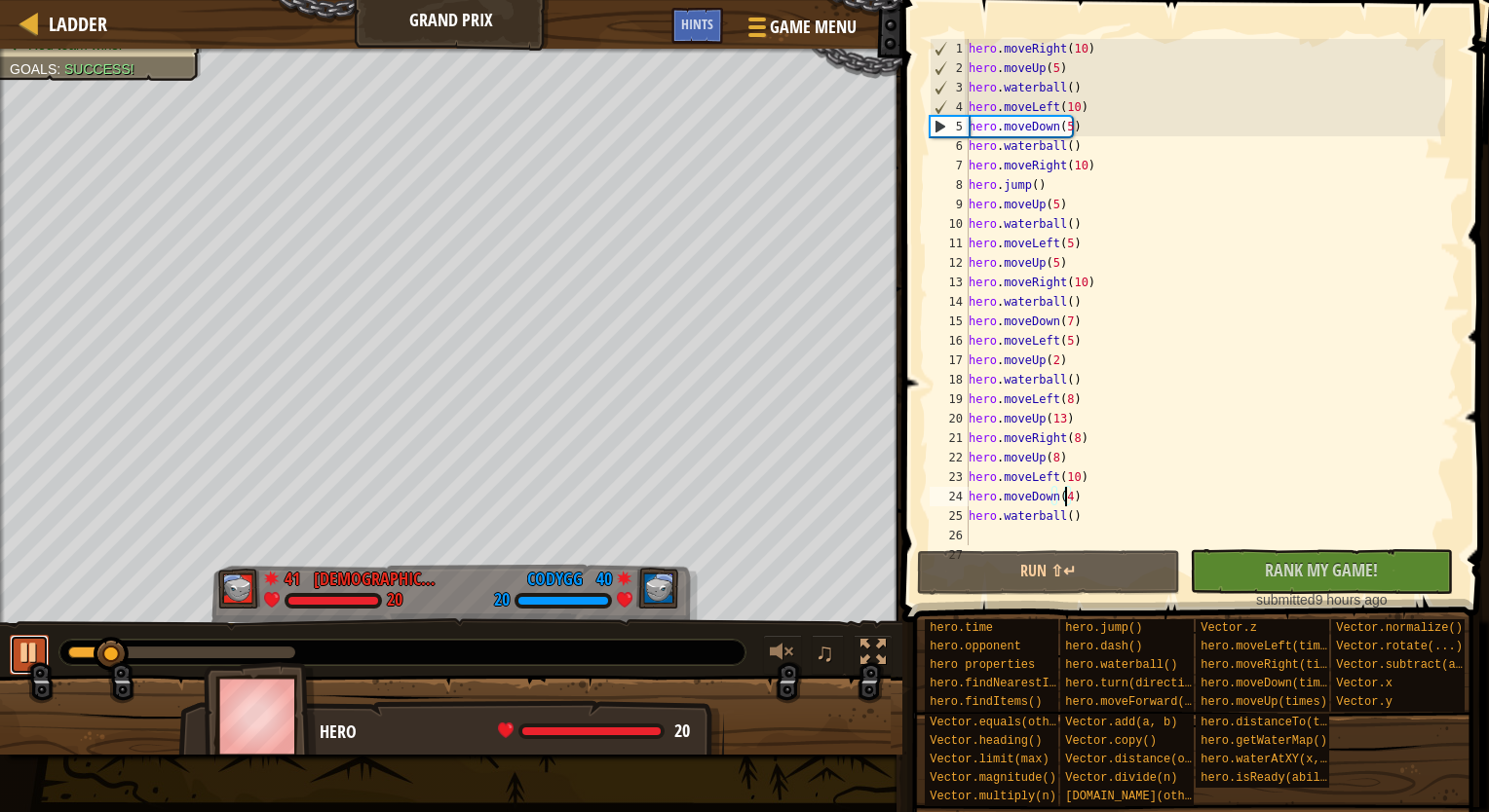
click at [30, 645] on div at bounding box center [30, 653] width 26 height 26
drag, startPoint x: 30, startPoint y: 645, endPoint x: 31, endPoint y: 662, distance: 17.0
click at [31, 662] on div at bounding box center [30, 653] width 26 height 26
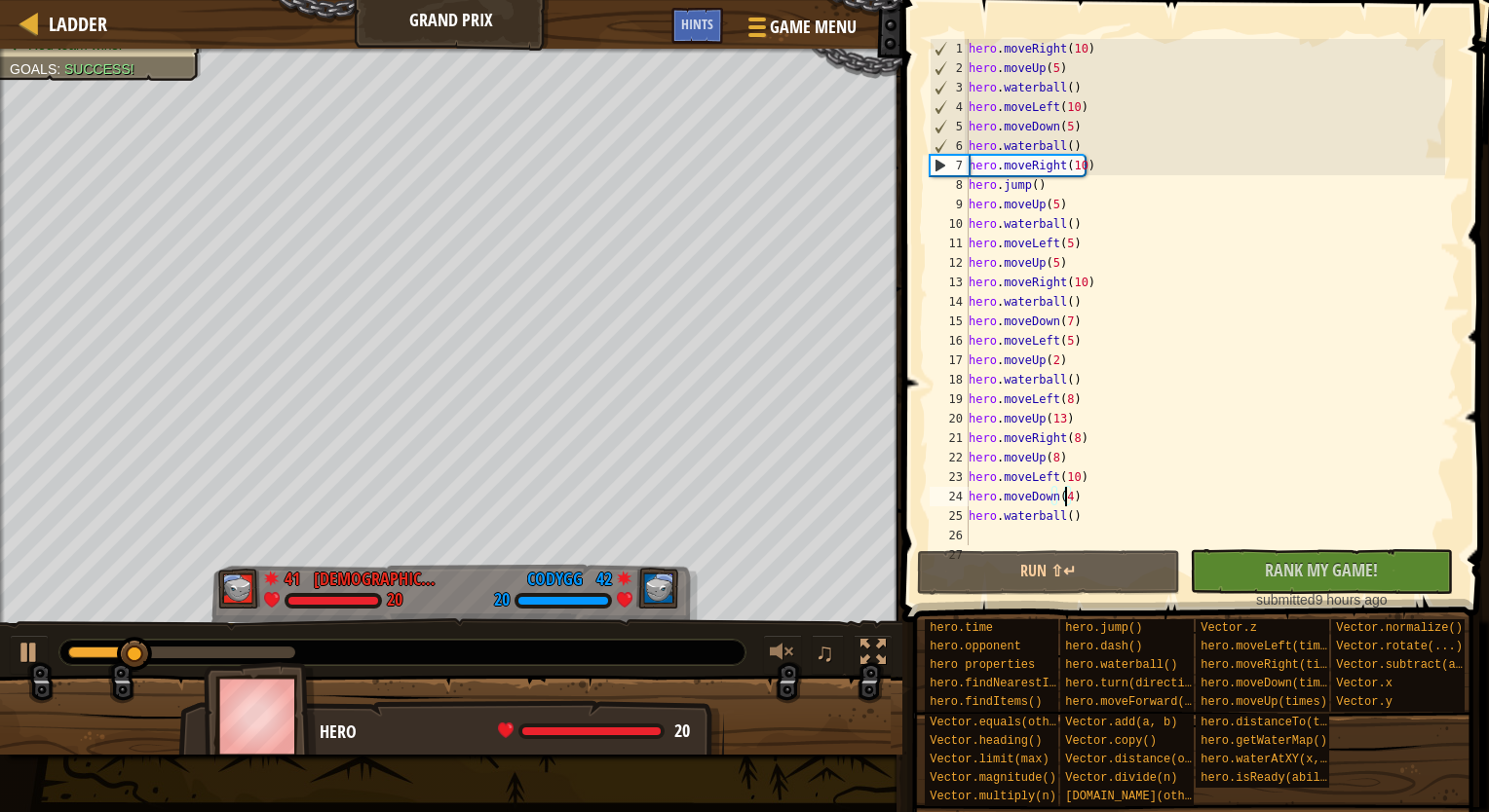
click at [230, 647] on div at bounding box center [181, 653] width 227 height 12
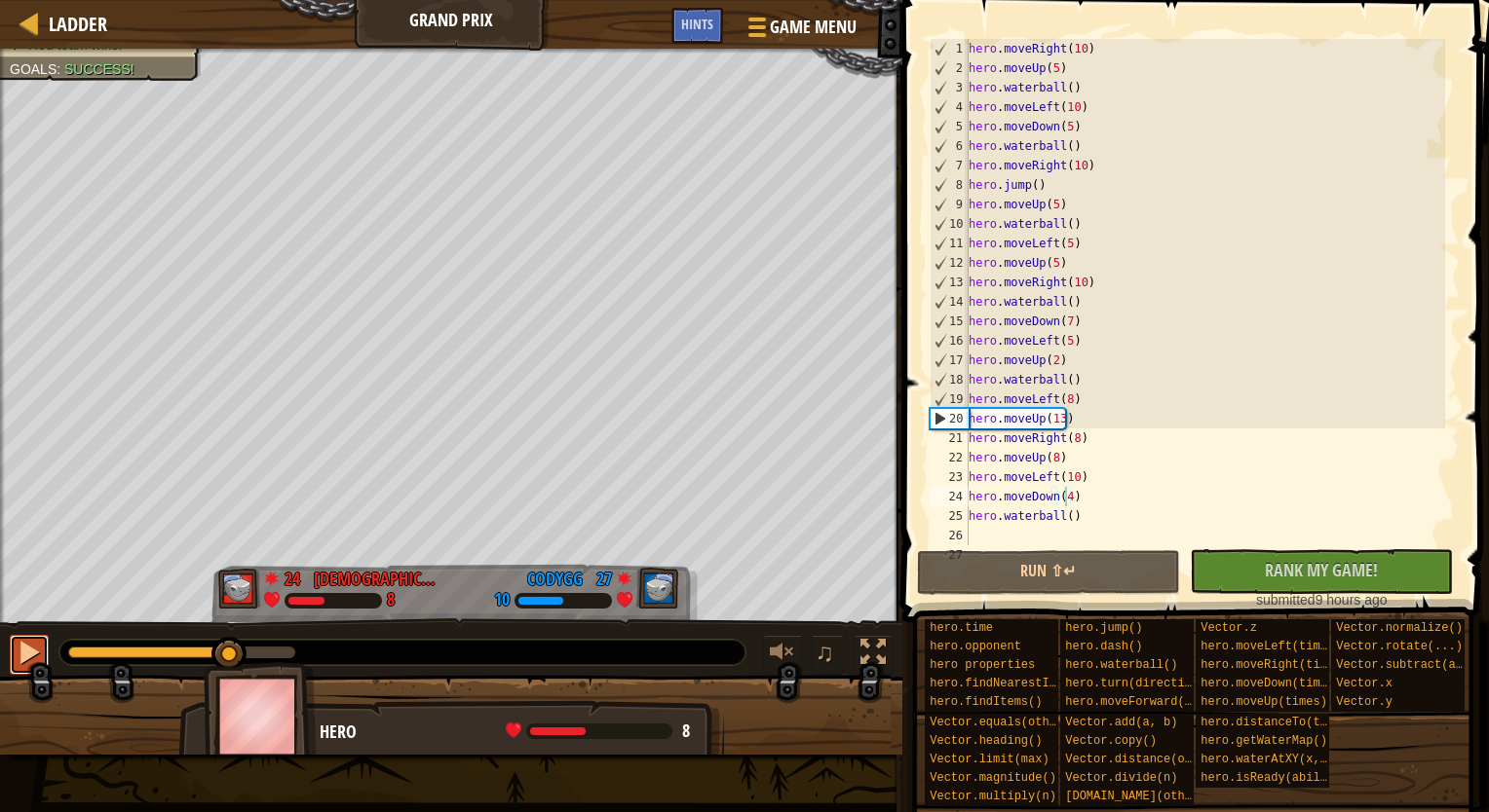
click at [25, 652] on div at bounding box center [30, 653] width 26 height 26
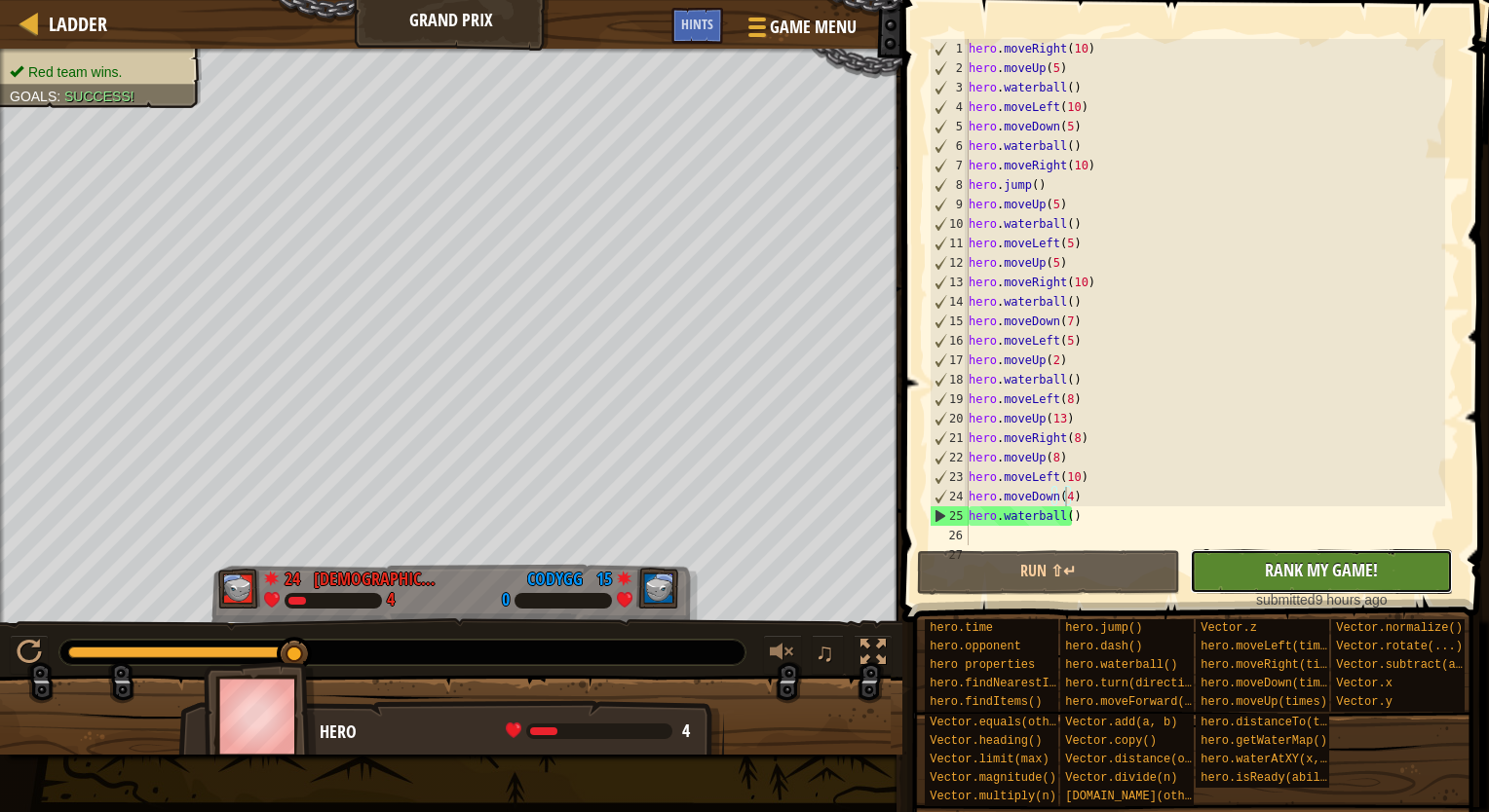
click at [1269, 551] on button "No New Code to Rank Rank My Game! Submitting... Submitted for Ranking Failed to…" at bounding box center [1320, 572] width 263 height 45
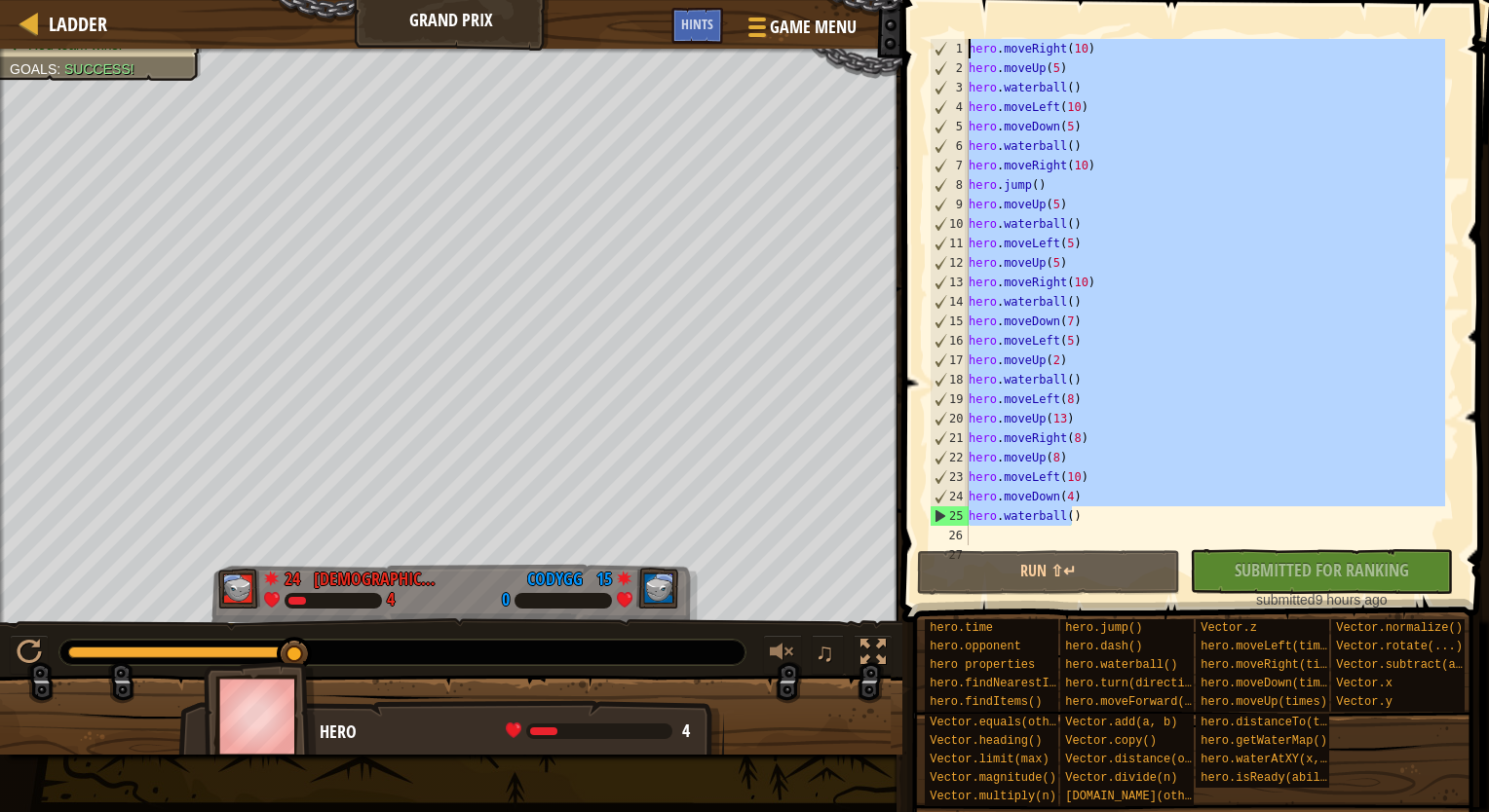
drag, startPoint x: 1099, startPoint y: 512, endPoint x: 942, endPoint y: 15, distance: 521.2
click at [942, 15] on div "hero.moveDown(4) 1 2 3 4 5 6 7 8 9 10 11 12 13 14 15 16 17 18 19 20 21 22 23 24…" at bounding box center [1192, 349] width 592 height 679
type textarea "hero.moveRight(10) hero.moveUp(5)"
click at [52, 29] on span "Ladder" at bounding box center [78, 24] width 58 height 27
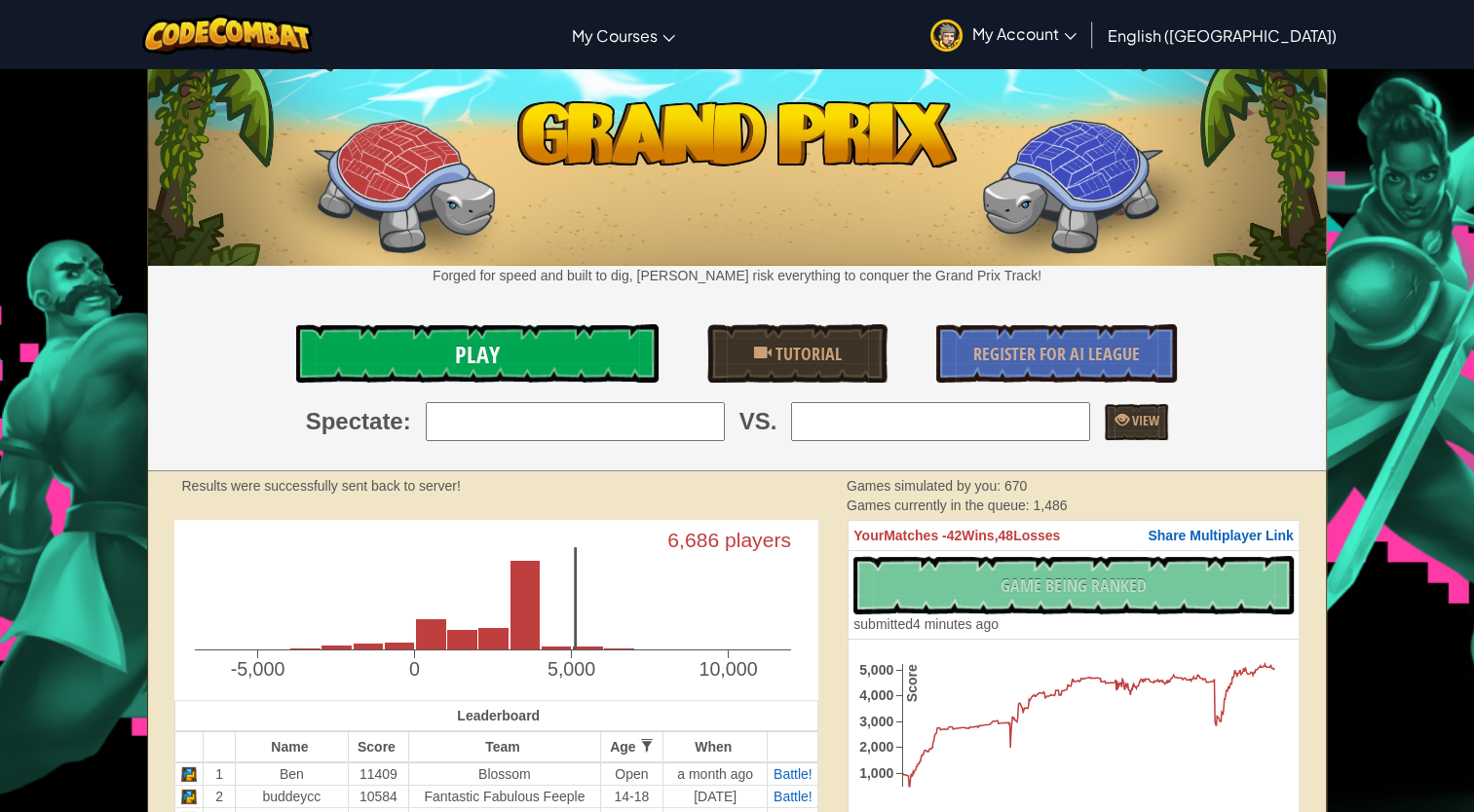
click at [464, 339] on span "Play" at bounding box center [478, 355] width 45 height 31
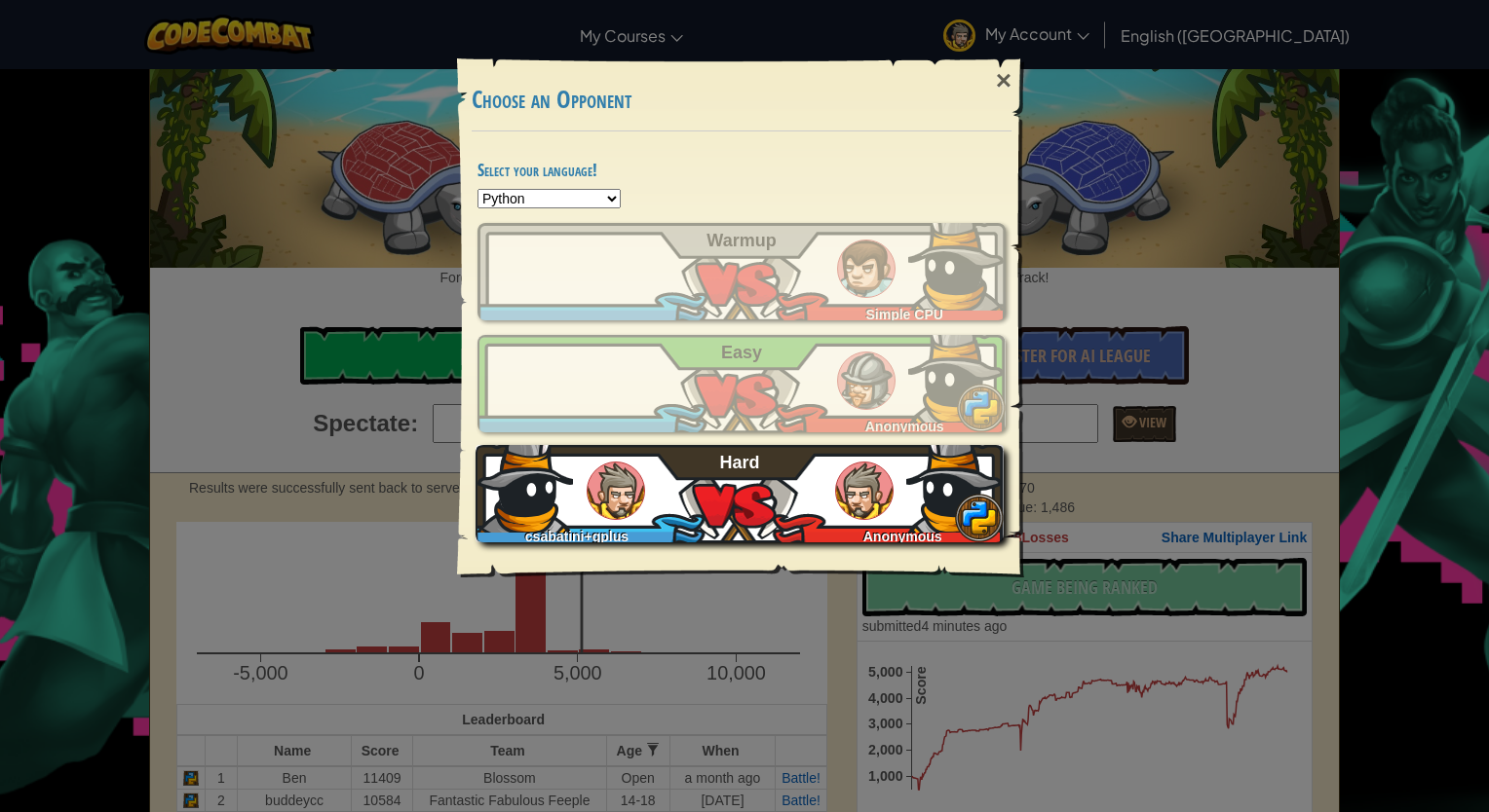
click at [737, 495] on div "csabatini+gplus Anonymous Hard" at bounding box center [739, 493] width 528 height 97
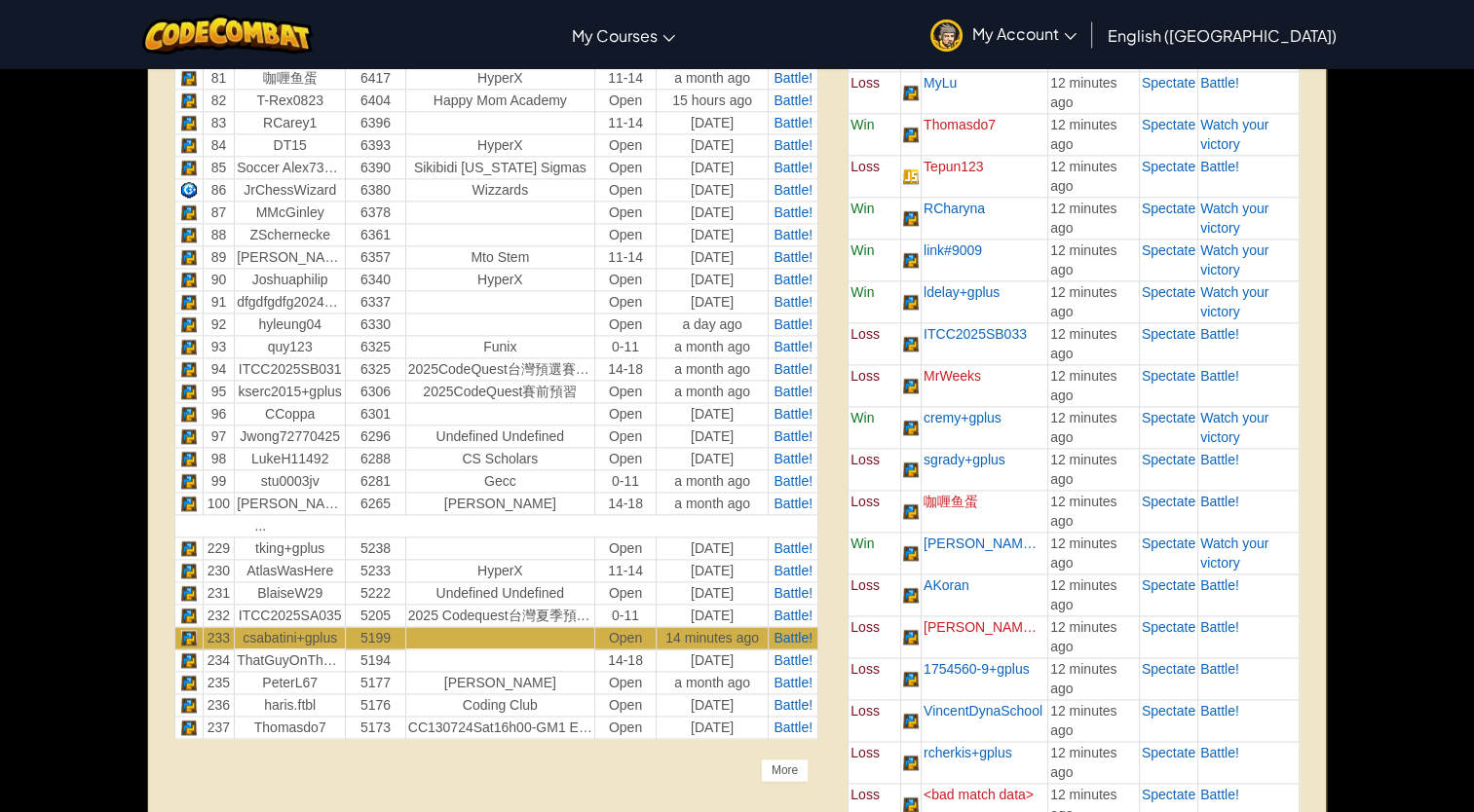
scroll to position [2494, 0]
